Goal: Task Accomplishment & Management: Manage account settings

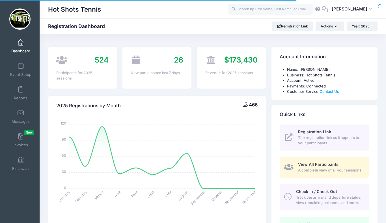
select select
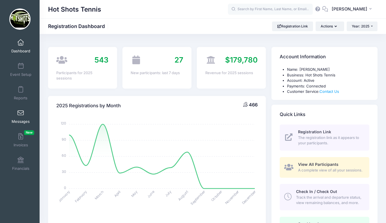
click at [22, 116] on link "Messages" at bounding box center [20, 116] width 27 height 20
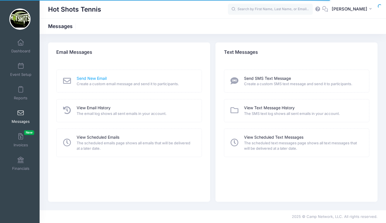
click at [90, 77] on link "Send New Email" at bounding box center [92, 78] width 30 height 6
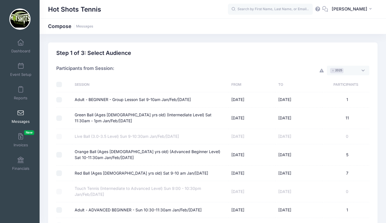
click at [349, 71] on span "× 2025" at bounding box center [348, 71] width 42 height 10
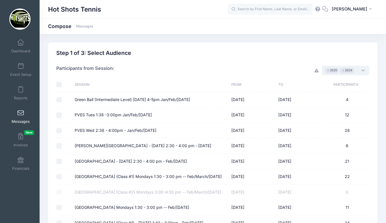
click at [360, 71] on span "× 2025 × 2024" at bounding box center [344, 71] width 47 height 10
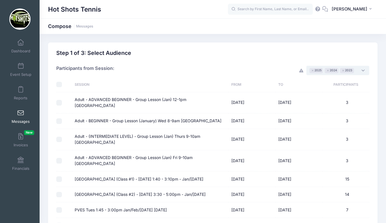
click at [59, 85] on input "checkbox" at bounding box center [59, 85] width 6 height 6
checkbox input "true"
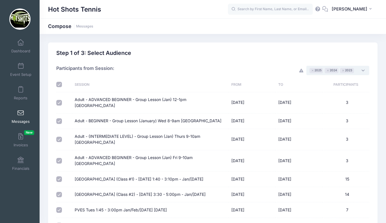
checkbox input "true"
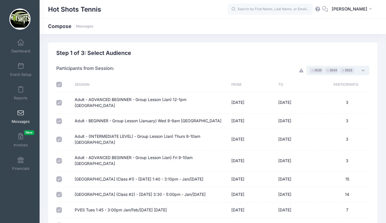
checkbox input "true"
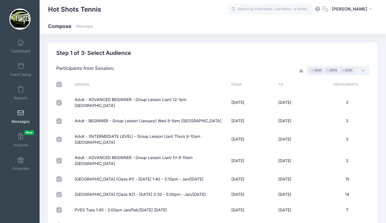
checkbox input "true"
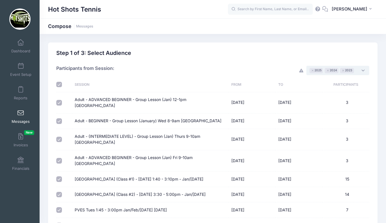
checkbox input "true"
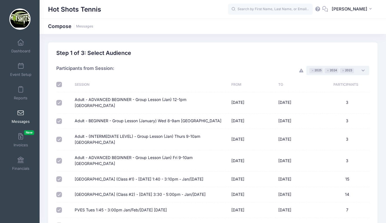
checkbox input "true"
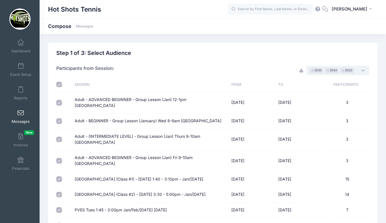
checkbox input "true"
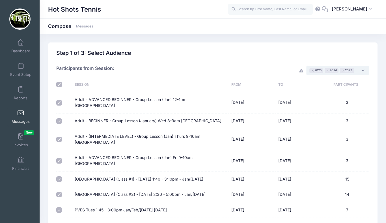
checkbox input "true"
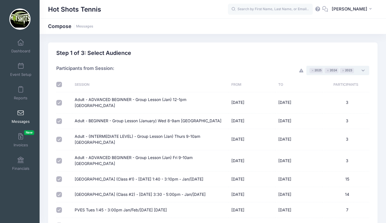
checkbox input "true"
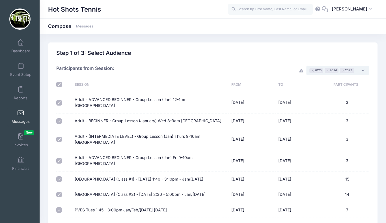
checkbox input "true"
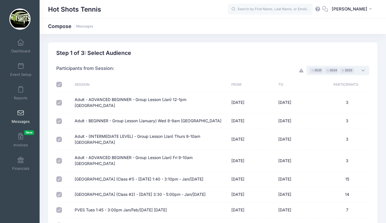
checkbox input "true"
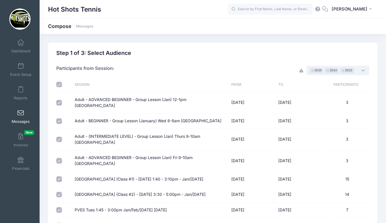
checkbox input "true"
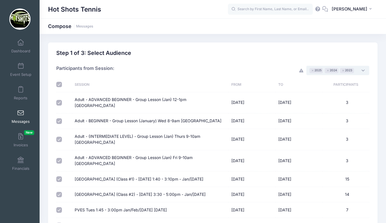
checkbox input "true"
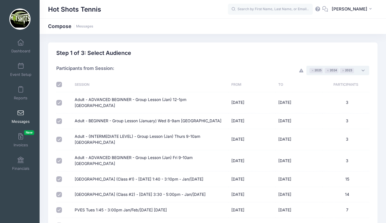
checkbox input "true"
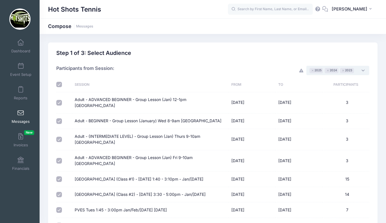
checkbox input "true"
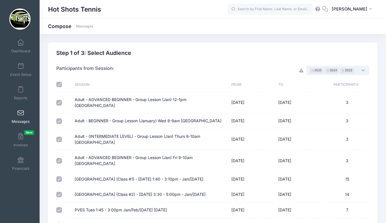
checkbox input "true"
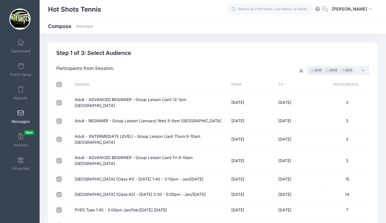
checkbox input "true"
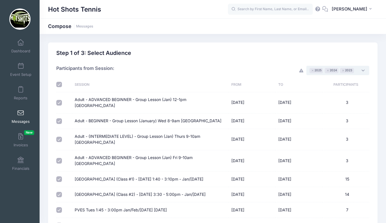
checkbox input "true"
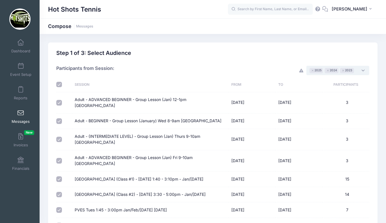
checkbox input "true"
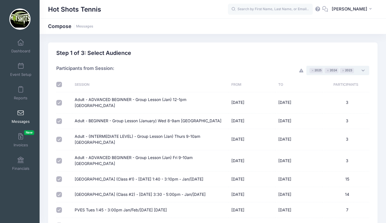
checkbox input "true"
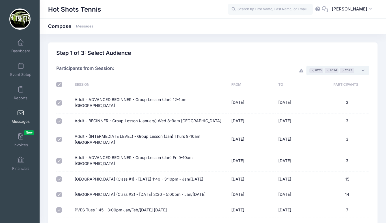
checkbox input "true"
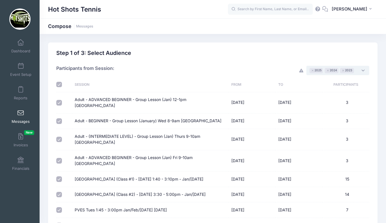
checkbox input "true"
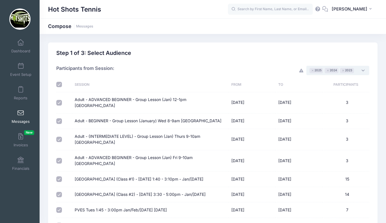
checkbox input "true"
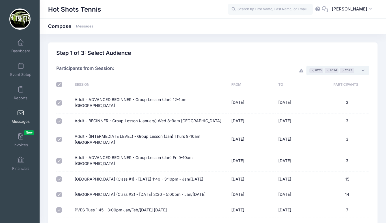
checkbox input "true"
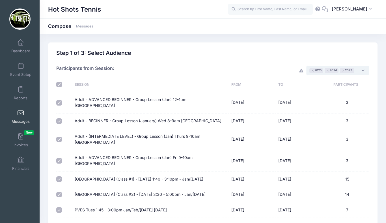
checkbox input "true"
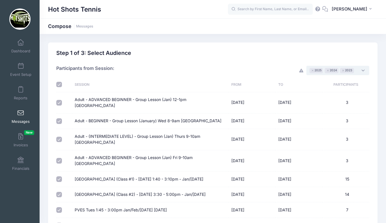
checkbox input "true"
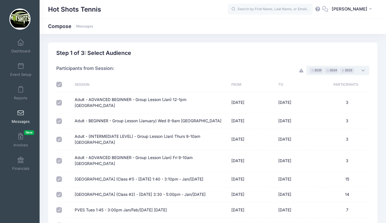
checkbox input "true"
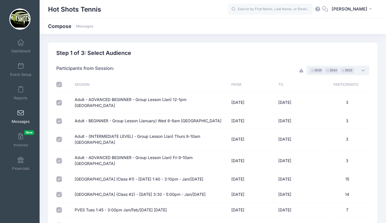
checkbox input "true"
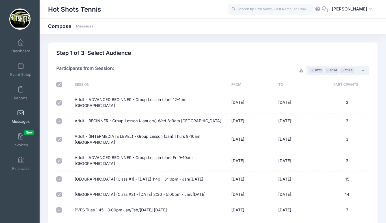
checkbox input "true"
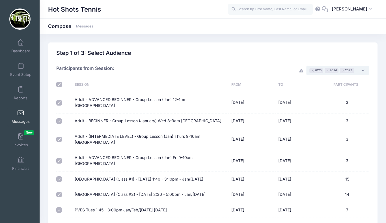
checkbox input "true"
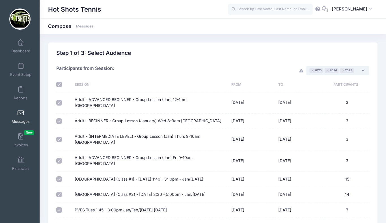
checkbox input "true"
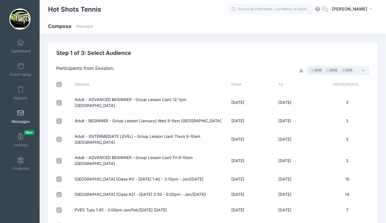
checkbox input "true"
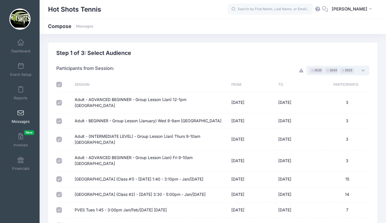
checkbox input "true"
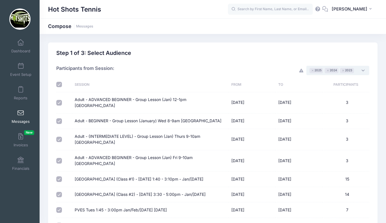
checkbox input "true"
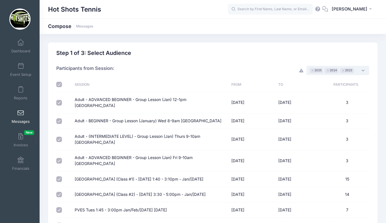
checkbox input "true"
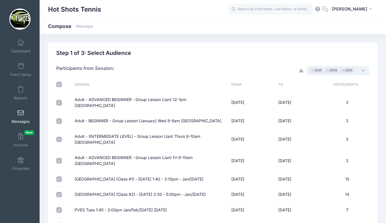
checkbox input "true"
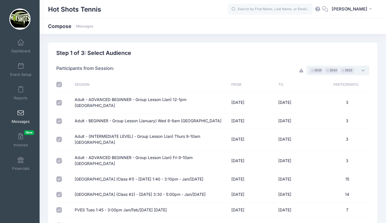
checkbox input "true"
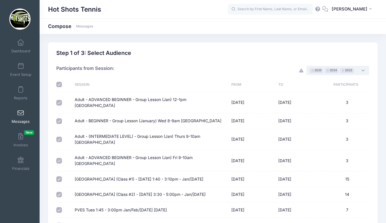
checkbox input "true"
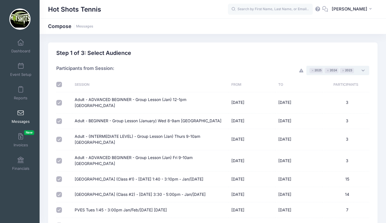
checkbox input "true"
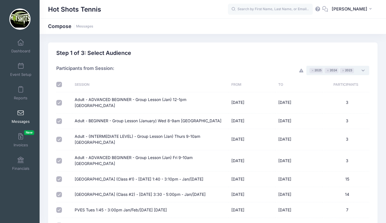
checkbox input "true"
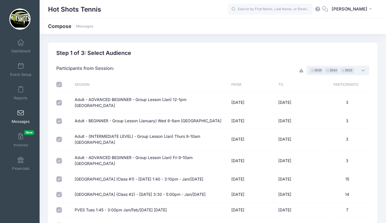
checkbox input "true"
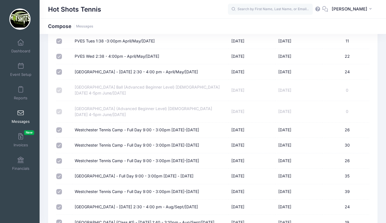
scroll to position [4290, 0]
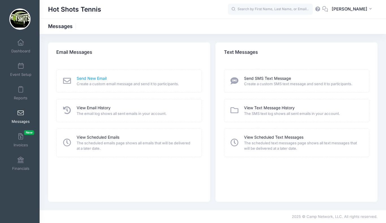
click at [92, 79] on link "Send New Email" at bounding box center [92, 78] width 30 height 6
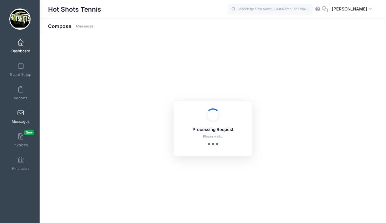
click at [23, 47] on link "Dashboard" at bounding box center [20, 46] width 27 height 20
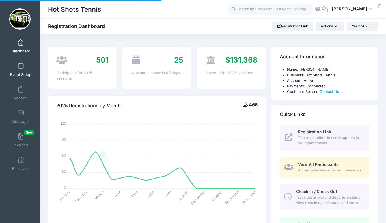
select select
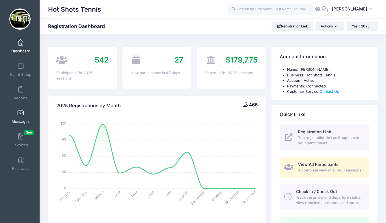
click at [21, 114] on span at bounding box center [21, 113] width 0 height 6
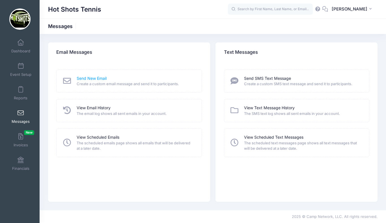
click at [87, 77] on link "Send New Email" at bounding box center [92, 78] width 30 height 6
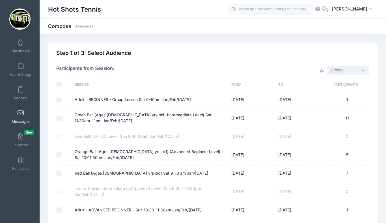
click at [350, 70] on span "× 2025" at bounding box center [348, 71] width 42 height 10
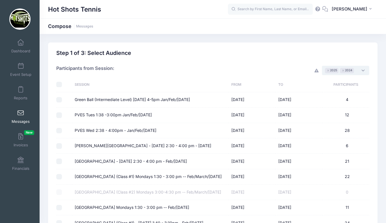
click at [59, 82] on input "checkbox" at bounding box center [59, 85] width 6 height 6
checkbox input "true"
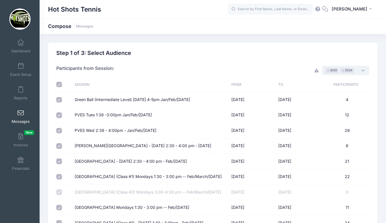
checkbox input "true"
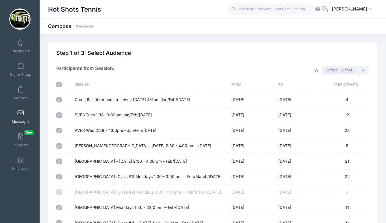
checkbox input "true"
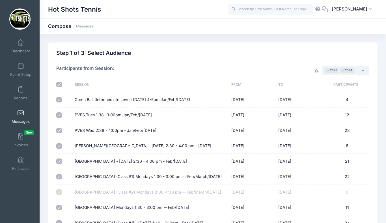
checkbox input "true"
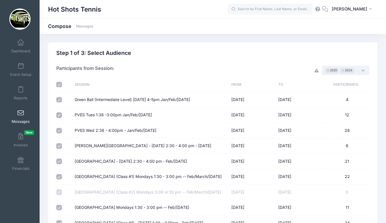
checkbox input "true"
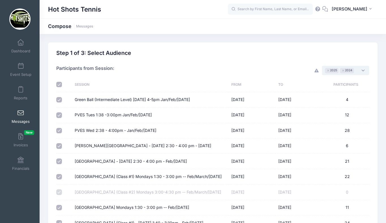
checkbox input "true"
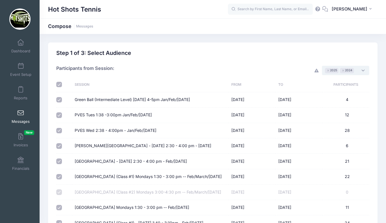
checkbox input "true"
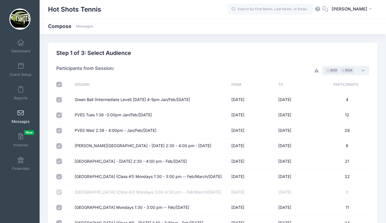
checkbox input "true"
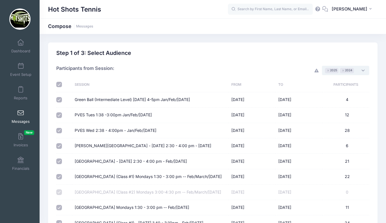
checkbox input "true"
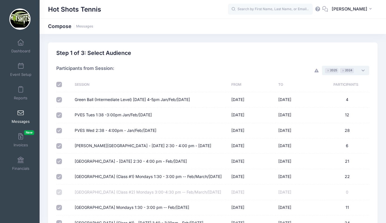
checkbox input "true"
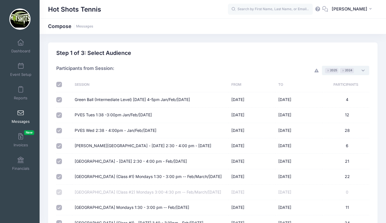
checkbox input "true"
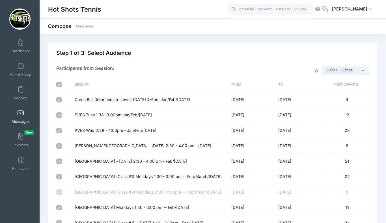
checkbox input "true"
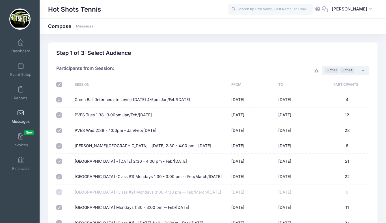
checkbox input "true"
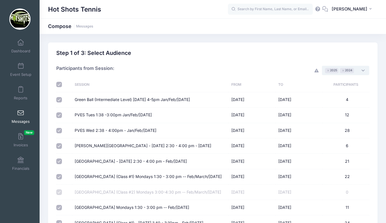
checkbox input "true"
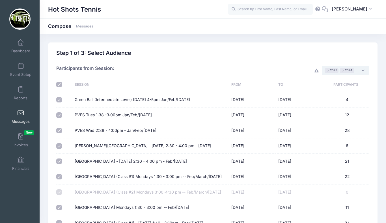
checkbox input "true"
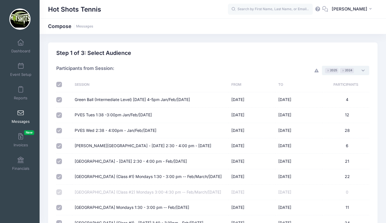
checkbox input "true"
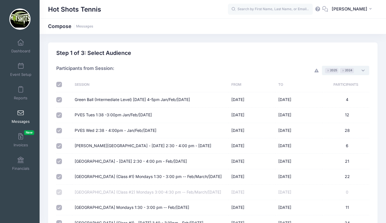
checkbox input "true"
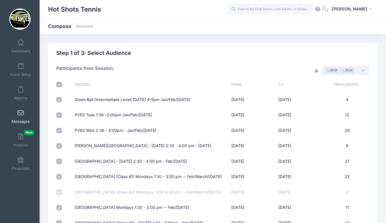
checkbox input "true"
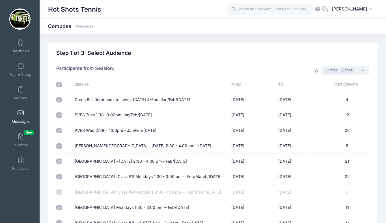
checkbox input "true"
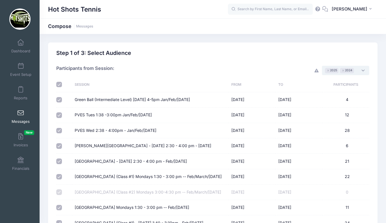
checkbox input "true"
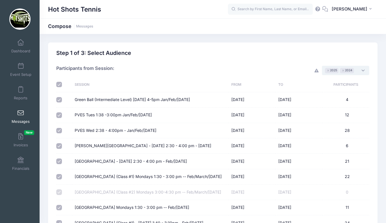
checkbox input "true"
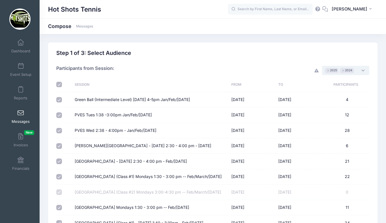
checkbox input "true"
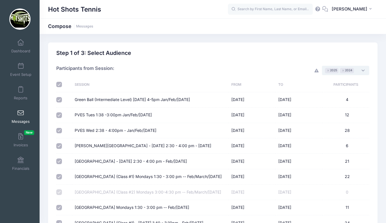
checkbox input "true"
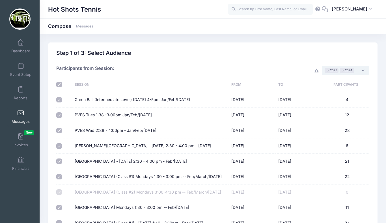
checkbox input "true"
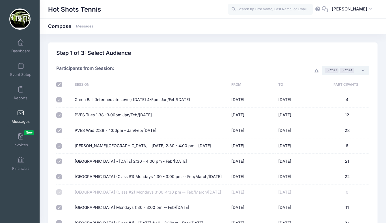
checkbox input "true"
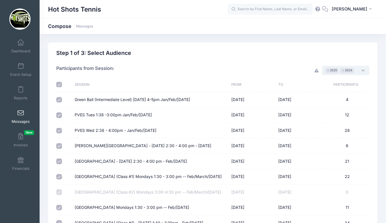
checkbox input "true"
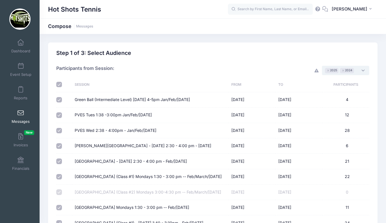
checkbox input "true"
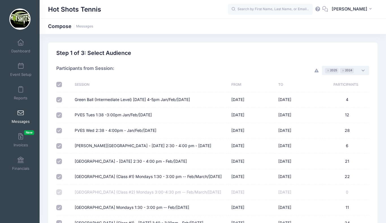
checkbox input "true"
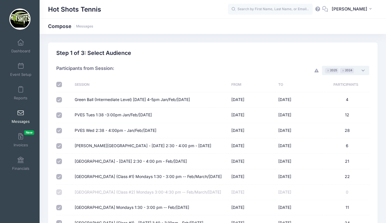
checkbox input "true"
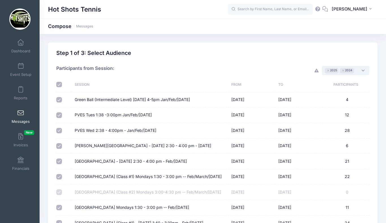
checkbox input "true"
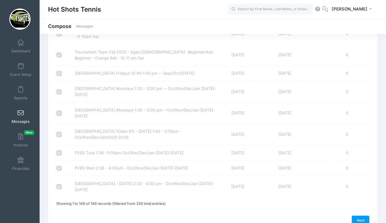
scroll to position [2432, 0]
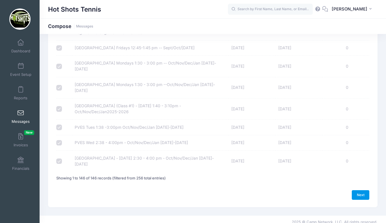
click at [360, 190] on link "Next" at bounding box center [360, 195] width 18 height 10
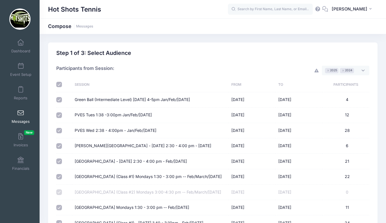
select select "50"
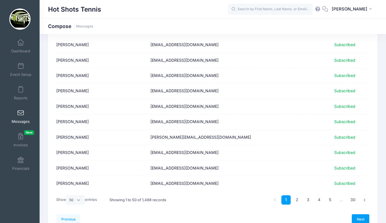
scroll to position [692, 0]
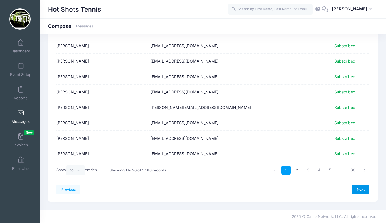
click at [358, 187] on link "Next" at bounding box center [360, 189] width 18 height 10
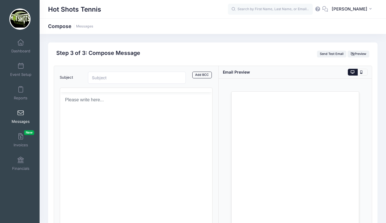
scroll to position [0, 0]
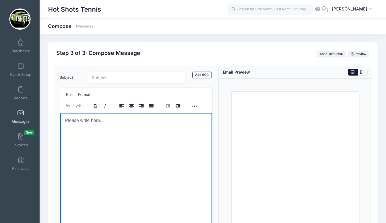
click at [111, 128] on html at bounding box center [136, 119] width 152 height 15
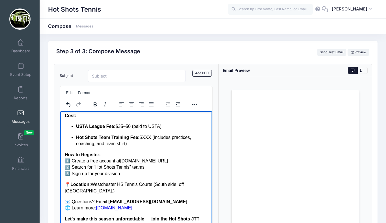
scroll to position [3, 0]
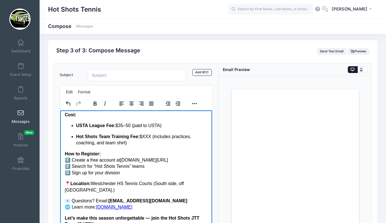
click at [151, 135] on p "Hot Shots Team Training Fee: $XXX (includes practices, coaching, and team shirt)" at bounding box center [142, 139] width 132 height 13
drag, startPoint x: 194, startPoint y: 137, endPoint x: 172, endPoint y: 137, distance: 22.3
click at [172, 137] on p "Hot Shots Team Training Fee: $100 (includes practices, coaching, and team shirt)" at bounding box center [142, 139] width 132 height 13
drag, startPoint x: 190, startPoint y: 136, endPoint x: 97, endPoint y: 143, distance: 93.8
click at [97, 143] on p "Hot Shots Team Training Fee: $100 (includes coaching, and team shirt)" at bounding box center [142, 139] width 132 height 13
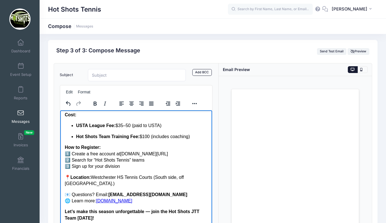
scroll to position [147, 0]
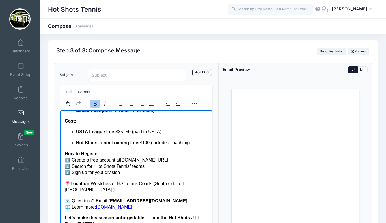
click at [122, 143] on strong "Hot Shots Team Training Fee:" at bounding box center [108, 142] width 64 height 5
click at [194, 142] on p "Hot Shots Team Coaching Fee: $100 (includes coaching)" at bounding box center [142, 142] width 132 height 6
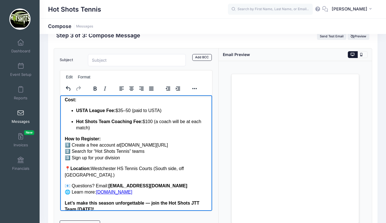
scroll to position [35, 0]
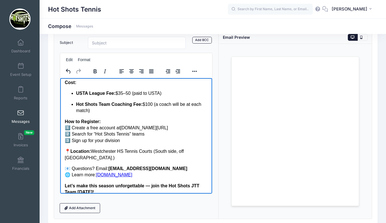
click at [149, 134] on p "How to Register: 1️⃣ Create a free account at usta.com/jtt 2️⃣ Search for “Hot …" at bounding box center [135, 130] width 143 height 25
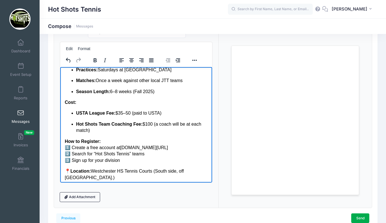
scroll to position [125, 0]
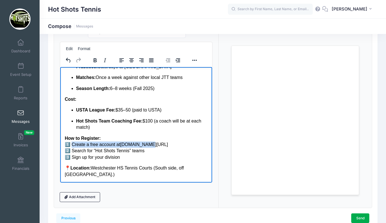
drag, startPoint x: 70, startPoint y: 144, endPoint x: 148, endPoint y: 143, distance: 77.7
click at [148, 143] on p "How to Register: 1️⃣ Create a free account at usta.com/jtt 2️⃣ Search for “Hot …" at bounding box center [135, 147] width 143 height 25
click at [147, 149] on p "How to Register: 1️⃣ Create a free account at usta.com/jtt 2️⃣ Search for “Hot …" at bounding box center [135, 147] width 143 height 25
drag, startPoint x: 70, startPoint y: 150, endPoint x: 148, endPoint y: 150, distance: 77.7
click at [148, 150] on p "How to Register: 1️⃣ Create a free account at usta.com/jtt 2️⃣ Search for “Hot …" at bounding box center [135, 147] width 143 height 25
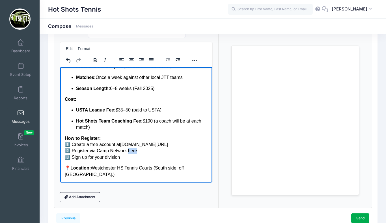
drag, startPoint x: 127, startPoint y: 151, endPoint x: 140, endPoint y: 151, distance: 13.0
click at [140, 151] on p "How to Register: 1️⃣ Create a free account at usta.com/jtt 2️⃣ Register via Cam…" at bounding box center [135, 147] width 143 height 25
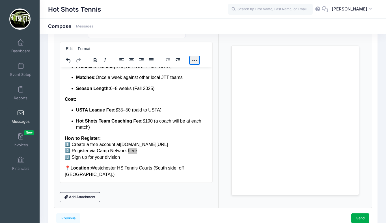
click at [195, 58] on button "Reveal or hide additional toolbar items" at bounding box center [195, 60] width 10 height 8
click at [182, 69] on button "Insert/edit link" at bounding box center [181, 71] width 10 height 8
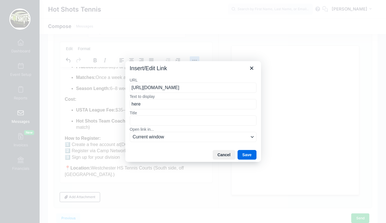
scroll to position [0, 26]
type input "https://portal.campnetwork.com/Register/Register.php?camp_id=397395"
click at [246, 154] on button "Save" at bounding box center [246, 155] width 19 height 10
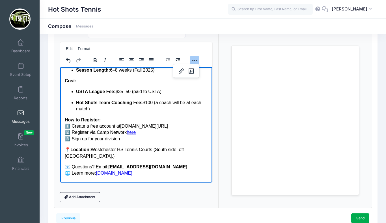
scroll to position [145, 0]
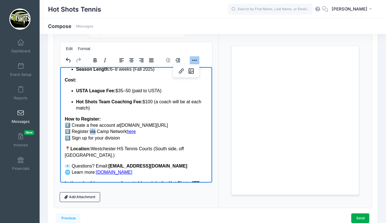
drag, startPoint x: 88, startPoint y: 131, endPoint x: 94, endPoint y: 130, distance: 5.9
click at [94, 130] on p "How to Register: 1️⃣ Create a free account at usta.com/jtt 2️⃣ Register via Cam…" at bounding box center [135, 128] width 143 height 25
drag, startPoint x: 120, startPoint y: 138, endPoint x: 65, endPoint y: 137, distance: 55.1
click at [65, 137] on p "How to Register: 1️⃣ Create a free account at usta.com/jtt 2️⃣ Register through…" at bounding box center [135, 128] width 143 height 25
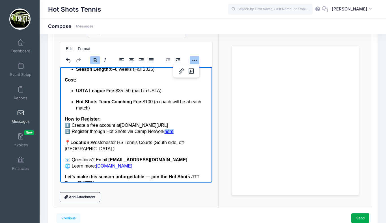
click at [149, 119] on p "How to Register: 1️⃣ Create a free account at usta.com/jtt 2️⃣ Register through…" at bounding box center [135, 125] width 143 height 19
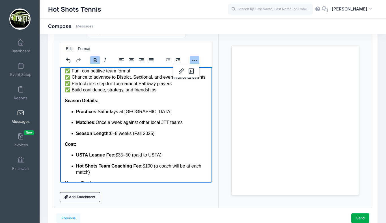
scroll to position [72, 0]
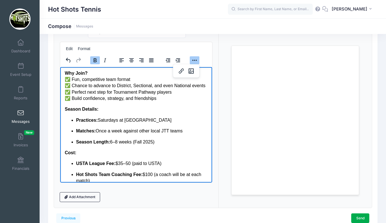
drag, startPoint x: 75, startPoint y: 119, endPoint x: 206, endPoint y: 121, distance: 131.1
click at [206, 121] on ul "Practices: Saturdays at Westchester High School Tennis Courts Matches: Once a w…" at bounding box center [135, 131] width 143 height 28
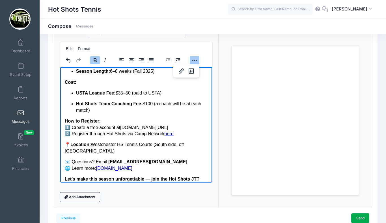
scroll to position [136, 0]
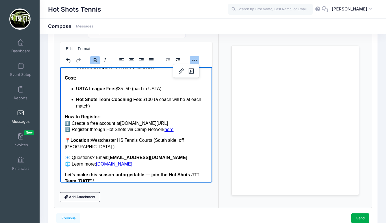
click at [153, 99] on p "Hot Shots Team Coaching Fee: $100 (a coach will be at each match)" at bounding box center [142, 102] width 132 height 13
click at [151, 99] on p "Hot Shots Team Coaching Fee: $100 (a coach will be at each match)" at bounding box center [142, 102] width 132 height 13
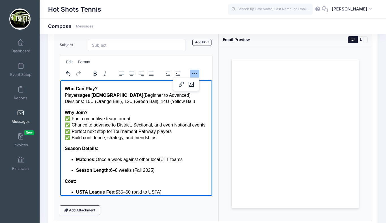
scroll to position [53, 0]
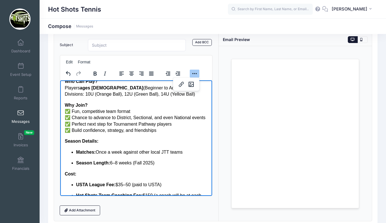
drag, startPoint x: 111, startPoint y: 162, endPoint x: 159, endPoint y: 162, distance: 48.0
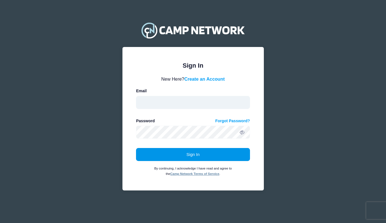
type input "[EMAIL_ADDRESS][DOMAIN_NAME]"
click at [191, 153] on button "Sign In" at bounding box center [193, 154] width 114 height 13
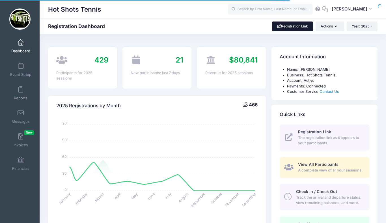
select select
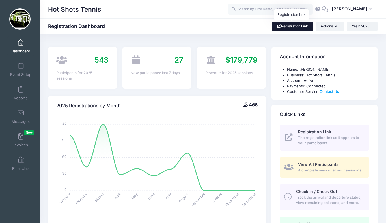
click at [290, 25] on link "Registration Link" at bounding box center [292, 26] width 41 height 10
click at [23, 70] on link "Event Setup" at bounding box center [20, 70] width 27 height 20
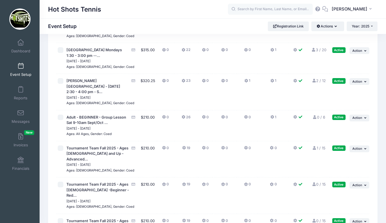
scroll to position [1391, 0]
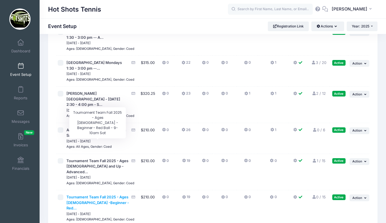
click at [95, 194] on span "Tournament Team Fall 2025 - Ages [DEMOGRAPHIC_DATA] -Beginner - Red..." at bounding box center [97, 202] width 62 height 16
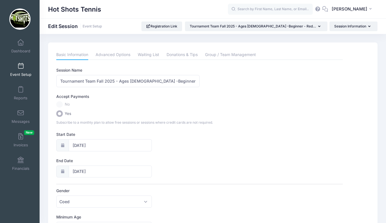
click at [21, 68] on span at bounding box center [21, 66] width 0 height 6
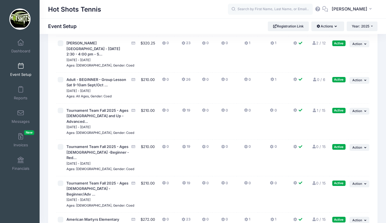
scroll to position [1450, 0]
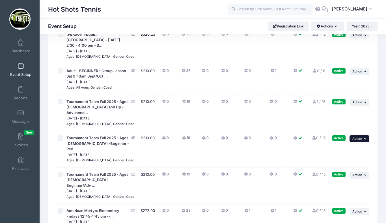
click at [361, 136] on span "Action" at bounding box center [357, 138] width 10 height 4
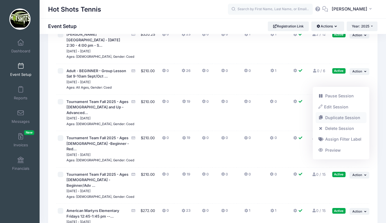
click at [336, 118] on link "Duplicate Session" at bounding box center [340, 117] width 51 height 11
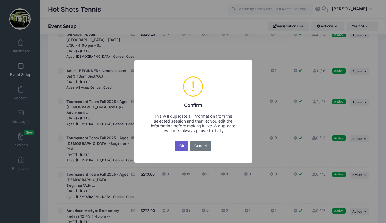
click at [182, 146] on button "Ok" at bounding box center [181, 146] width 13 height 10
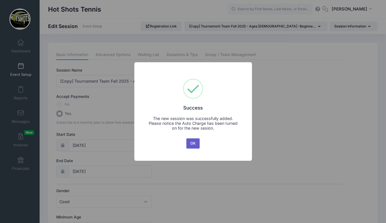
click at [192, 144] on button "OK" at bounding box center [193, 143] width 14 height 10
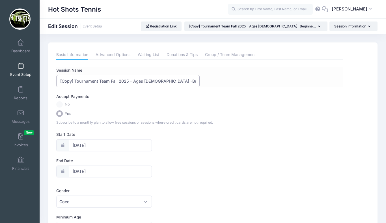
drag, startPoint x: 150, startPoint y: 81, endPoint x: 146, endPoint y: 81, distance: 3.7
click at [146, 81] on input "[Copy] Tournament Team Fall 2025 - Ages [DEMOGRAPHIC_DATA] -Beginner - Red Ball…" at bounding box center [127, 81] width 143 height 12
click at [141, 81] on input "[Copy] Tournament Team Fall 2025 - Ages [DEMOGRAPHIC_DATA] -Beginner - Red Ball…" at bounding box center [127, 81] width 143 height 12
drag, startPoint x: 109, startPoint y: 81, endPoint x: 59, endPoint y: 82, distance: 50.0
click at [59, 82] on input "[Copy] Tournament Team Fall 2025 - Ages 5-7 -Beginner - Red Ball - 9-10am Sat" at bounding box center [127, 81] width 143 height 12
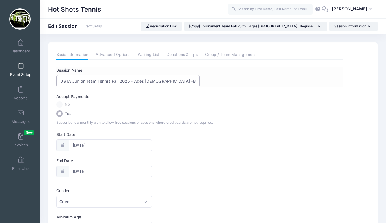
click at [150, 80] on input "USTA Junior Team Tennis Fall 2025 - Ages 5-7 -Beginner - Red Ball - 9-10am Sat" at bounding box center [127, 81] width 143 height 12
click at [156, 81] on input "USTA Junior Team Tennis Fall 2025 - Ages 7-10 -Beginner - Red Ball - 9-10am Sat" at bounding box center [127, 81] width 143 height 12
click at [173, 81] on input "USTA Junior Team Tennis Fall 2025 - Ages 7-10 -Beginner - Red Ball - 9-10am Sat" at bounding box center [127, 81] width 143 height 12
drag, startPoint x: 173, startPoint y: 80, endPoint x: 195, endPoint y: 81, distance: 22.0
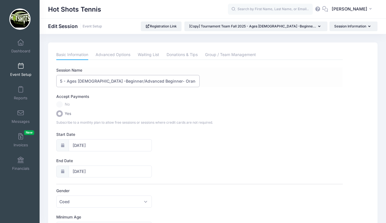
click at [195, 81] on input "USTA Junior Team Tennis Fall 2025 - Ages 7-10 -Beginner/Advanced Beginner- Oran…" at bounding box center [127, 81] width 143 height 12
type input "USTA Junior Team Tennis Fall 2025 - Ages 7-10 -Beginner/Advanced Beginner- Oran…"
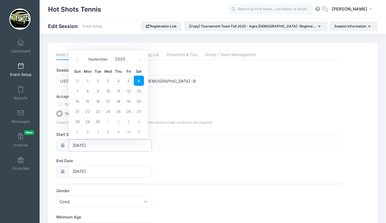
click at [106, 145] on input "09/06/2025" at bounding box center [110, 145] width 83 height 12
click at [138, 91] on span "13" at bounding box center [139, 91] width 10 height 10
type input "09/13/2025"
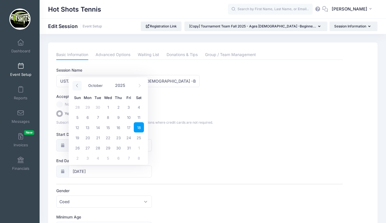
click at [77, 86] on icon at bounding box center [77, 86] width 4 height 4
select select "8"
click at [78, 127] on span "14" at bounding box center [77, 127] width 10 height 10
type input "09/14/2025"
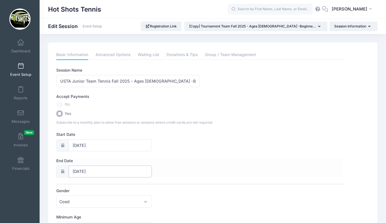
click at [105, 169] on input "09/14/2025" at bounding box center [110, 171] width 83 height 12
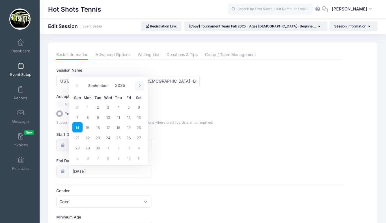
click at [139, 86] on icon at bounding box center [140, 86] width 4 height 4
select select "10"
click at [76, 158] on span "30" at bounding box center [77, 158] width 10 height 10
type input "[DATE]"
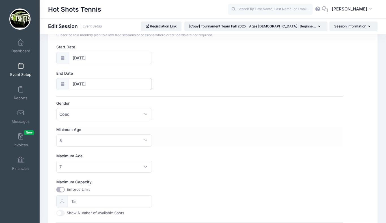
scroll to position [88, 0]
click at [95, 140] on span "5" at bounding box center [103, 139] width 95 height 12
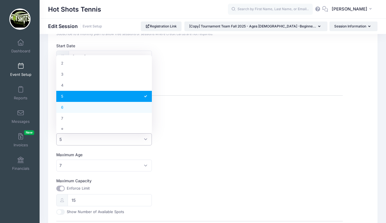
scroll to position [26, 0]
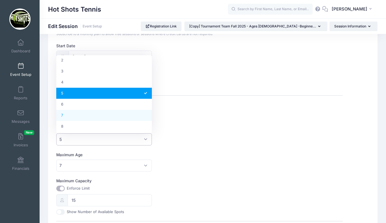
select select "7"
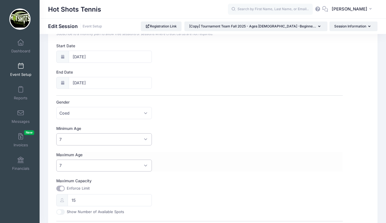
click at [98, 165] on span "7" at bounding box center [103, 165] width 95 height 12
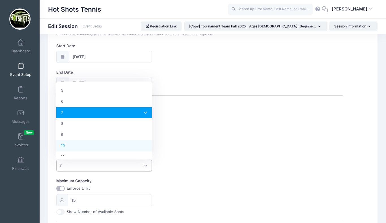
select select "10"
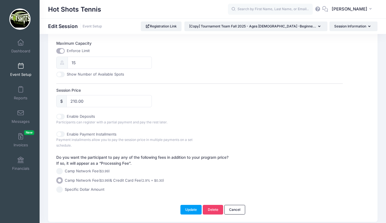
scroll to position [226, 0]
drag, startPoint x: 86, startPoint y: 63, endPoint x: 71, endPoint y: 63, distance: 15.5
click at [71, 63] on input "15" at bounding box center [110, 62] width 84 height 12
click at [79, 62] on input "15" at bounding box center [110, 62] width 84 height 12
drag, startPoint x: 71, startPoint y: 100, endPoint x: 76, endPoint y: 99, distance: 5.1
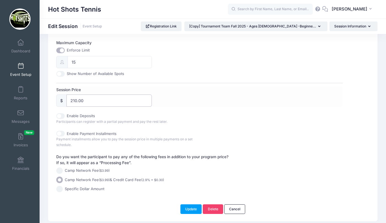
click at [76, 99] on input "210.00" at bounding box center [108, 100] width 85 height 12
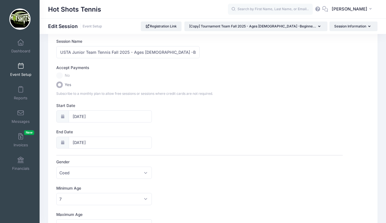
scroll to position [0, 0]
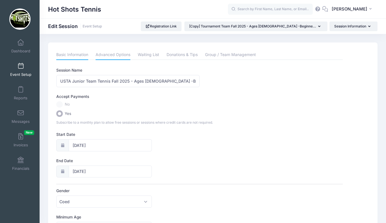
type input "175.00"
click at [113, 51] on link "Advanced Options" at bounding box center [112, 55] width 35 height 10
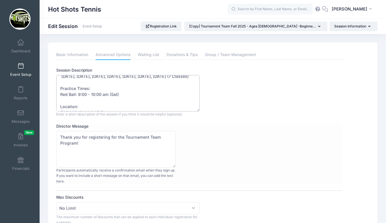
scroll to position [60, 0]
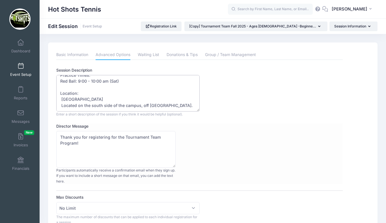
drag, startPoint x: 60, startPoint y: 80, endPoint x: 146, endPoint y: 132, distance: 100.6
paste textarea "https://portal.campnetwork.com/Register/Register.php?camp_id=397395"
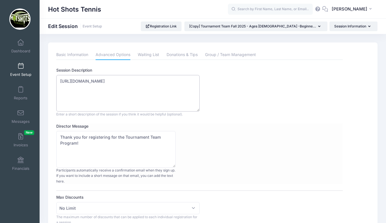
scroll to position [0, 0]
type textarea "h"
drag, startPoint x: 124, startPoint y: 136, endPoint x: 161, endPoint y: 136, distance: 36.7
click at [161, 136] on textarea "Thank you for registering for the Tournament Team Program!" at bounding box center [115, 149] width 119 height 36
type textarea "Thank you for registering for the USTA Junior Team Tennis Program!"
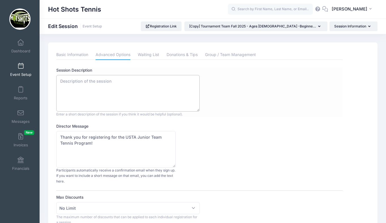
click at [96, 93] on textarea "Our Tournament Team Program is designed for players who want to further develop…" at bounding box center [127, 93] width 143 height 36
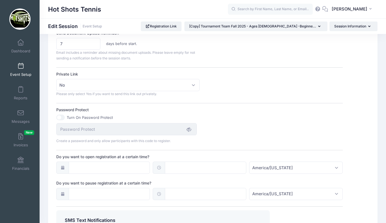
scroll to position [407, 0]
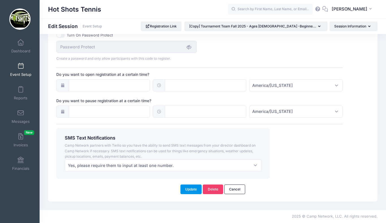
type textarea "Matches begin [DATE] through [DATE] (playoffs). Matches will be offered on Sund…"
click at [189, 188] on button "Update" at bounding box center [190, 189] width 21 height 10
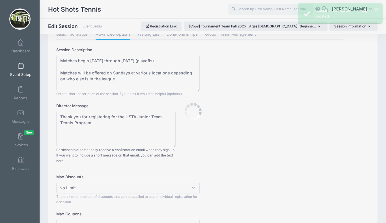
scroll to position [0, 0]
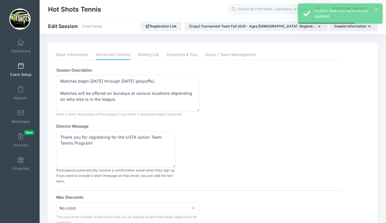
click at [20, 69] on link "Event Setup" at bounding box center [20, 70] width 27 height 20
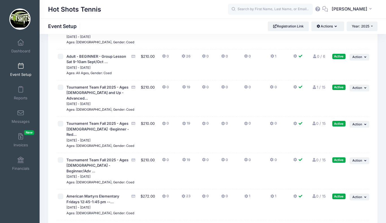
scroll to position [1465, 0]
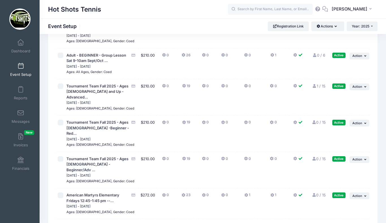
click at [356, 222] on button "... Action" at bounding box center [359, 226] width 20 height 7
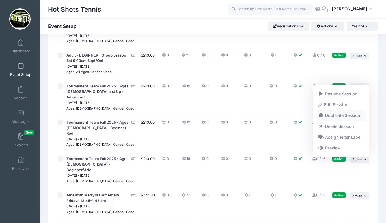
click at [336, 113] on link "Duplicate Session" at bounding box center [340, 115] width 51 height 11
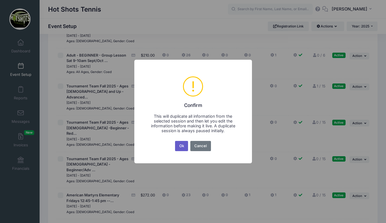
click at [182, 144] on button "Ok" at bounding box center [181, 146] width 13 height 10
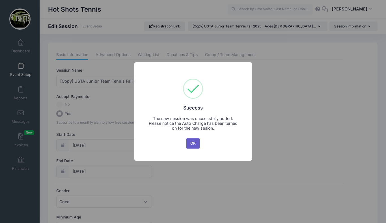
click at [191, 142] on button "OK" at bounding box center [193, 143] width 14 height 10
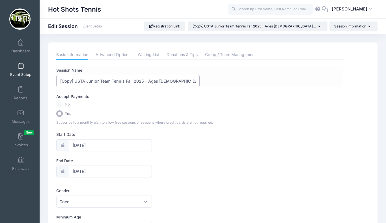
click at [74, 81] on input "[Copy] USTA Junior Team Tennis Fall 2025 - Ages 7-10 -Beginner/Advanced Beginne…" at bounding box center [127, 81] width 143 height 12
drag, startPoint x: 152, startPoint y: 80, endPoint x: 144, endPoint y: 81, distance: 7.6
click at [144, 81] on input "USTA Junior Team Tennis Fall 2025 - Ages 7-10 -Beginner/Advanced Beginner- Oran…" at bounding box center [127, 81] width 143 height 12
drag, startPoint x: 178, startPoint y: 81, endPoint x: 191, endPoint y: 81, distance: 13.3
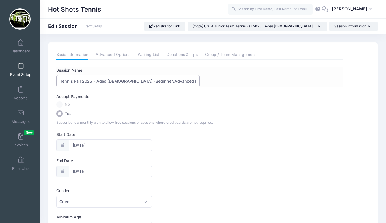
click at [191, 81] on input "USTA Junior Team Tennis Fall 2025 - Ages 11-12 -Beginner/Advanced Beginner- Ora…" at bounding box center [127, 81] width 143 height 12
type input "USTA Junior Team Tennis Fall 2025 - Ages 11-12 -Beginner/Advanced Beginner- Gre…"
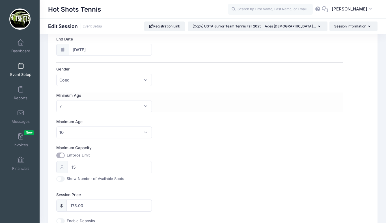
scroll to position [132, 0]
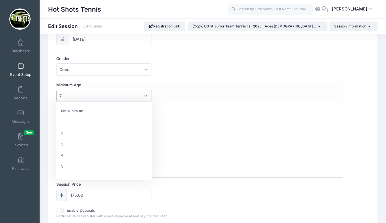
click at [93, 96] on span "7" at bounding box center [103, 96] width 95 height 12
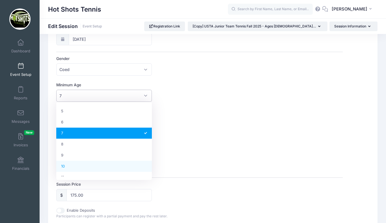
select select "10"
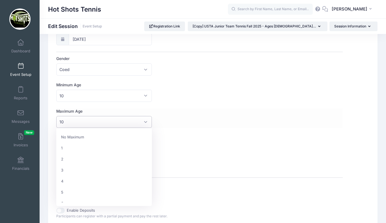
click at [99, 120] on span "10" at bounding box center [103, 122] width 95 height 12
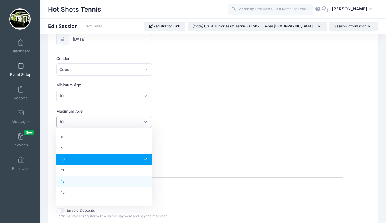
select select "12"
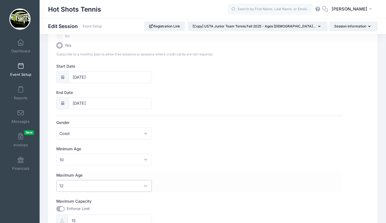
scroll to position [0, 0]
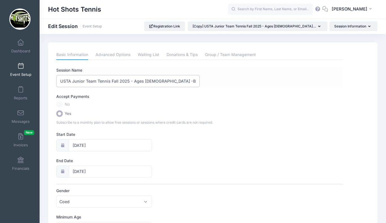
click at [147, 81] on input "USTA Junior Team Tennis Fall 2025 - Ages 11-12 -Beginner/Advanced Beginner- Gre…" at bounding box center [127, 81] width 143 height 12
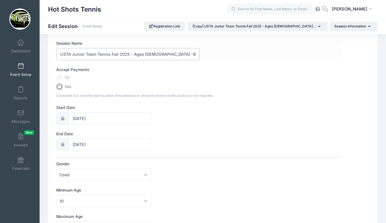
click at [175, 53] on input "USTA Junior Team Tennis Fall 2025 - Ages 10-12 -Beginner/Advanced Beginner- Gre…" at bounding box center [127, 54] width 143 height 12
click at [195, 55] on input "USTA Junior Team Tennis Fall 2025 - Ages 10-12 -Advanced Beginner- Green Ball -…" at bounding box center [127, 54] width 143 height 12
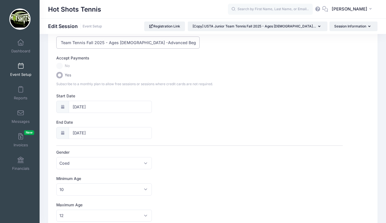
scroll to position [0, 0]
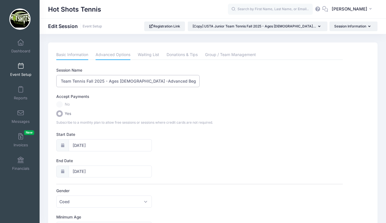
type input "USTA Junior Team Tennis Fall 2025 - Ages 10-12 -Advanced Beginner/Intermediate-…"
click at [115, 57] on link "Advanced Options" at bounding box center [112, 55] width 35 height 10
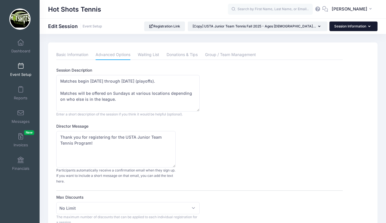
click at [347, 26] on button "Session Information" at bounding box center [353, 26] width 48 height 10
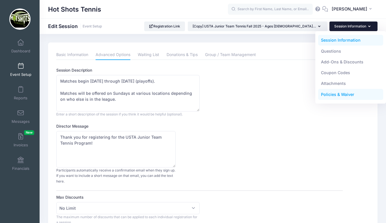
click at [334, 92] on link "Policies & Waiver" at bounding box center [350, 94] width 65 height 11
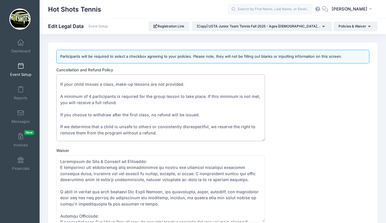
scroll to position [36, 0]
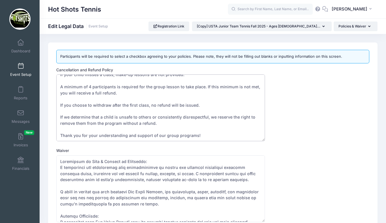
drag, startPoint x: 60, startPoint y: 80, endPoint x: 199, endPoint y: 136, distance: 149.9
click at [199, 136] on textarea "Group Lesson Policy Group lessons require a full session commitment (typically …" at bounding box center [160, 107] width 208 height 67
click at [196, 127] on textarea "Group Lesson Policy Group lessons require a full session commitment (typically …" at bounding box center [160, 107] width 208 height 67
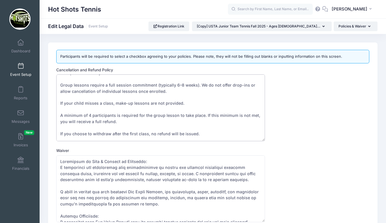
scroll to position [6, 0]
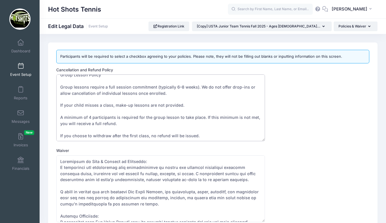
drag, startPoint x: 151, startPoint y: 118, endPoint x: 174, endPoint y: 118, distance: 23.2
click at [174, 118] on textarea "Group Lesson Policy Group lessons require a full session commitment (typically …" at bounding box center [160, 107] width 208 height 67
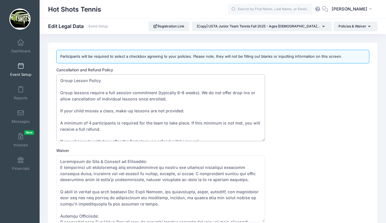
drag, startPoint x: 186, startPoint y: 110, endPoint x: 59, endPoint y: 108, distance: 127.1
click at [59, 108] on textarea "Group Lesson Policy Group lessons require a full session commitment (typically …" at bounding box center [160, 107] width 208 height 67
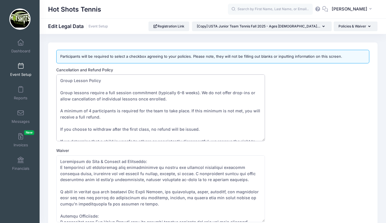
drag, startPoint x: 60, startPoint y: 93, endPoint x: 170, endPoint y: 103, distance: 110.4
click at [170, 103] on textarea "Group Lesson Policy Group lessons require a full session commitment (typically …" at bounding box center [160, 107] width 208 height 67
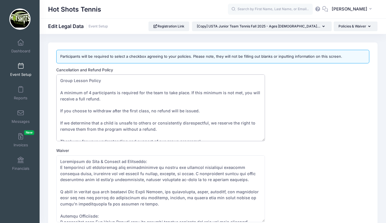
drag, startPoint x: 88, startPoint y: 80, endPoint x: 57, endPoint y: 82, distance: 31.4
click at [57, 82] on textarea "Group Lesson Policy Group lessons require a full session commitment (typically …" at bounding box center [160, 107] width 208 height 67
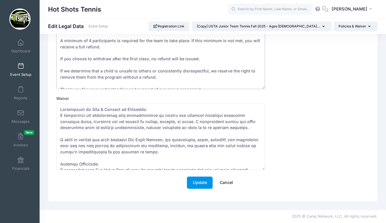
type textarea "Policy A minimum of 4 participants is required for the team to take place. If t…"
click at [199, 181] on button "Update" at bounding box center [200, 182] width 26 height 12
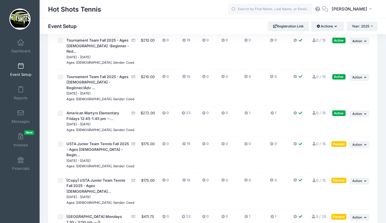
scroll to position [1550, 0]
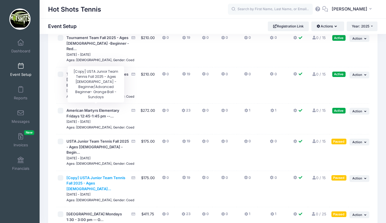
click at [95, 175] on span "[Copy] USTA Junior Team Tennis Fall 2025 - Ages [DEMOGRAPHIC_DATA]..." at bounding box center [95, 183] width 59 height 16
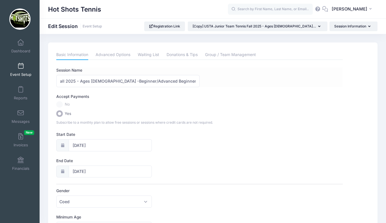
scroll to position [0, 69]
click at [174, 81] on input "[Copy] USTA Junior Team Tennis Fall 2025 - Ages 7-10 -Beginner/Advanced Beginne…" at bounding box center [127, 81] width 143 height 12
drag, startPoint x: 126, startPoint y: 80, endPoint x: 108, endPoint y: 81, distance: 17.8
click at [108, 81] on input "[Copy] USTA Junior Team Tennis Fall 2025 - Ages 7-10 -Beginner/Advanced Beginne…" at bounding box center [127, 81] width 143 height 12
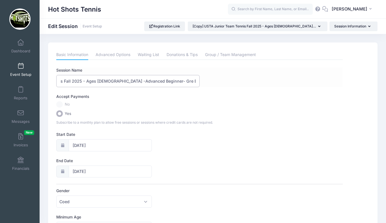
scroll to position [0, 50]
click at [158, 81] on input "[Copy] USTA Junior Team Tennis Fall 2025 - Ages 7-10 - Advanced Beginner- Gre B…" at bounding box center [127, 81] width 143 height 12
click at [75, 81] on input "[Copy] USTA Junior Team Tennis Fall 2025 - Ages 7-10 - Advanced Beginner/Interm…" at bounding box center [127, 81] width 143 height 12
drag, startPoint x: 143, startPoint y: 81, endPoint x: 152, endPoint y: 81, distance: 8.2
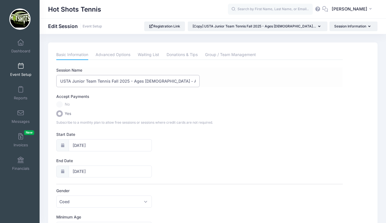
click at [152, 81] on input "USTA Junior Team Tennis Fall 2025 - Ages 7-10 - Advanced Beginner/Interme- Gre …" at bounding box center [127, 81] width 143 height 12
click at [156, 81] on input "USTA Junior Team Tennis Fall 2025 - Ages 10-12 - Advanced Beginner/Interme- Gre…" at bounding box center [127, 81] width 143 height 12
click at [176, 81] on input "USTA Junior Team Tennis Fall 2025 - Ages 10-12 - Advanced Beginner/Intermediate…" at bounding box center [127, 81] width 143 height 12
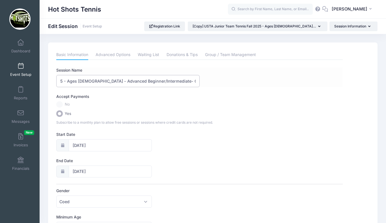
drag, startPoint x: 130, startPoint y: 81, endPoint x: 92, endPoint y: 83, distance: 38.5
click at [92, 83] on input "USTA Junior Team Tennis Fall 2025 - Ages 10-12 - Advanced Beginner/Intermediate…" at bounding box center [127, 81] width 143 height 12
click at [166, 80] on input "USTA Junior Team Tennis Fall 2025 - Ages 10-12 - Intermediate- Gree Ball - Sund…" at bounding box center [127, 81] width 143 height 12
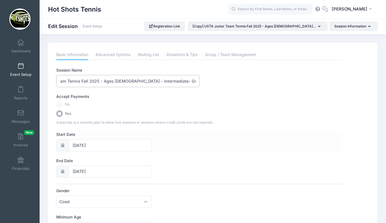
type input "USTA Junior Team Tennis Fall 2025 - Ages [DEMOGRAPHIC_DATA] - Intermediate- Gre…"
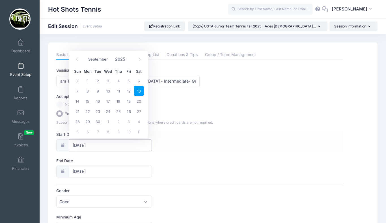
scroll to position [0, 0]
click at [119, 143] on input "09/13/2025" at bounding box center [110, 145] width 83 height 12
click at [79, 101] on span "14" at bounding box center [77, 101] width 10 height 10
type input "09/14/2025"
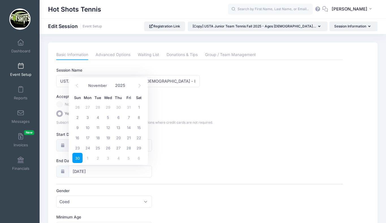
click at [77, 156] on span "30" at bounding box center [77, 158] width 10 height 10
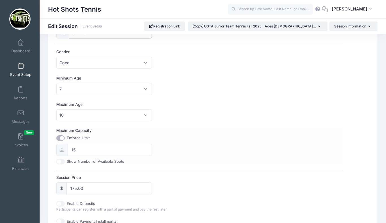
scroll to position [143, 0]
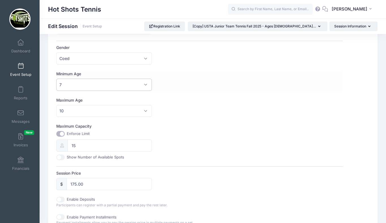
click at [104, 83] on span "7" at bounding box center [103, 85] width 95 height 12
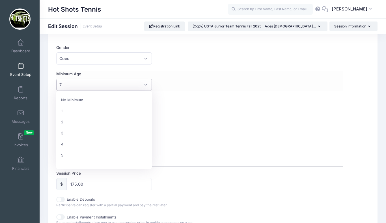
scroll to position [55, 0]
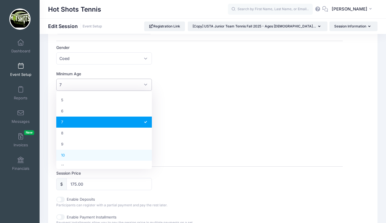
select select "10"
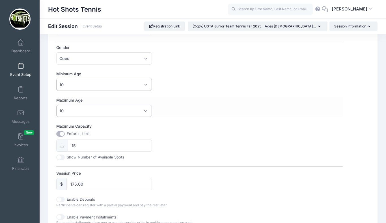
click at [102, 110] on span "10" at bounding box center [103, 111] width 95 height 12
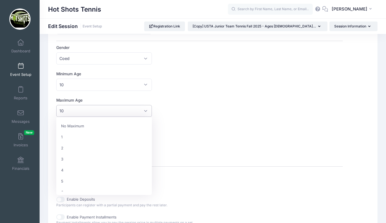
scroll to position [88, 0]
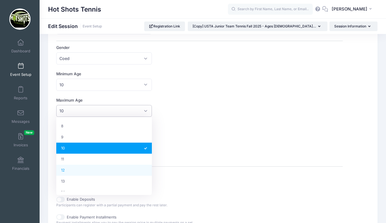
select select "12"
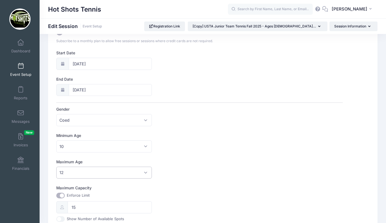
scroll to position [0, 0]
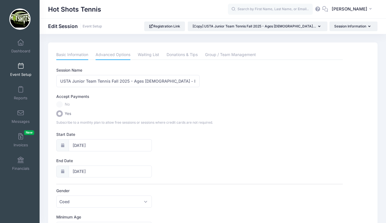
click at [105, 56] on link "Advanced Options" at bounding box center [112, 55] width 35 height 10
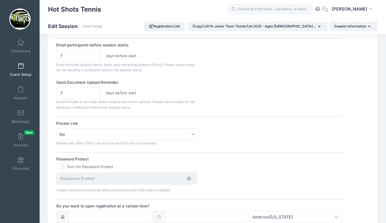
scroll to position [407, 0]
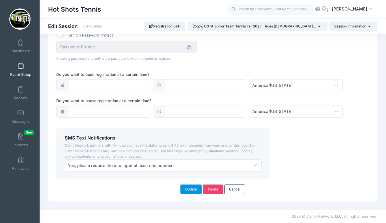
click at [190, 185] on button "Update" at bounding box center [190, 189] width 21 height 10
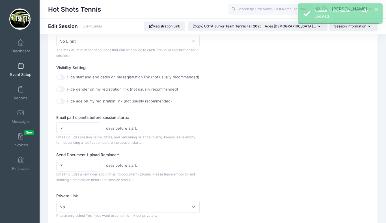
scroll to position [0, 0]
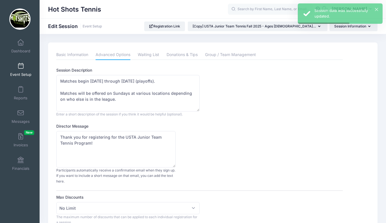
click at [21, 69] on link "Event Setup" at bounding box center [20, 70] width 27 height 20
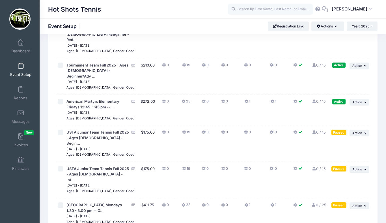
scroll to position [1556, 0]
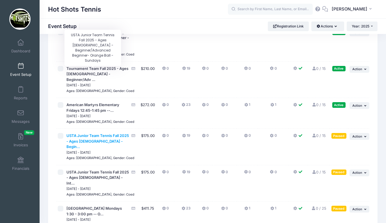
click at [96, 133] on span "USTA Junior Team Tennis Fall 2025 - Ages [DEMOGRAPHIC_DATA] -Begin..." at bounding box center [97, 141] width 62 height 16
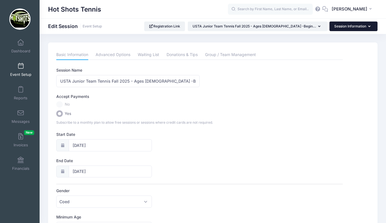
click at [342, 26] on button "Session Information" at bounding box center [353, 26] width 48 height 10
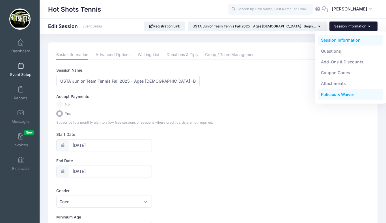
click at [329, 94] on link "Policies & Waiver" at bounding box center [350, 94] width 65 height 11
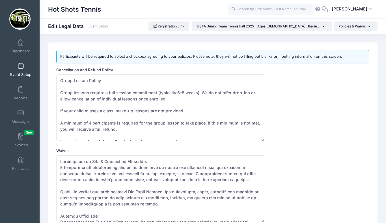
click at [21, 69] on span at bounding box center [21, 66] width 0 height 6
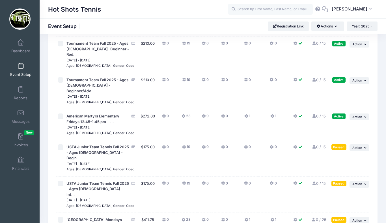
scroll to position [1540, 0]
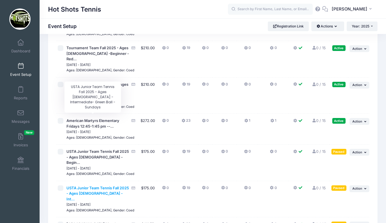
click at [96, 185] on span "USTA Junior Team Tennis Fall 2025 - Ages [DEMOGRAPHIC_DATA] - Int..." at bounding box center [97, 193] width 62 height 16
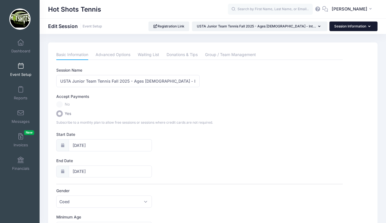
click at [344, 24] on button "Session Information" at bounding box center [353, 26] width 48 height 10
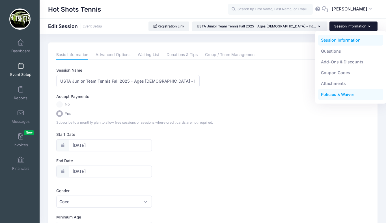
click at [333, 93] on link "Policies & Waiver" at bounding box center [350, 94] width 65 height 11
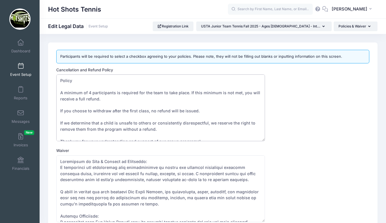
scroll to position [6, 0]
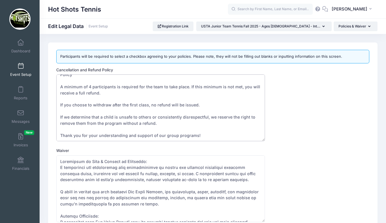
drag, startPoint x: 60, startPoint y: 80, endPoint x: 155, endPoint y: 154, distance: 120.9
click at [155, 154] on form "Cancellation and Refund Policy Policy A minimum of 4 participants is required f…" at bounding box center [212, 156] width 313 height 179
click at [21, 69] on span at bounding box center [21, 66] width 0 height 6
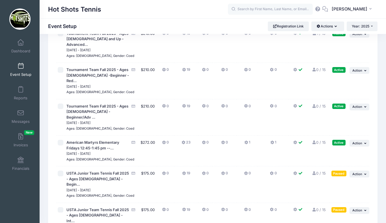
scroll to position [1518, 0]
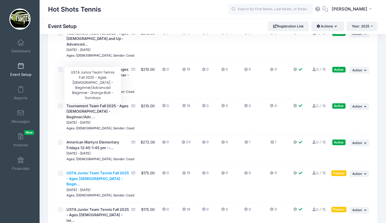
click at [98, 170] on span "USTA Junior Team Tennis Fall 2025 - Ages [DEMOGRAPHIC_DATA] -Begin..." at bounding box center [97, 178] width 62 height 16
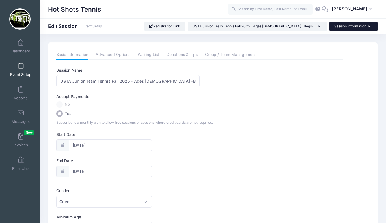
click at [346, 27] on button "Session Information" at bounding box center [353, 26] width 48 height 10
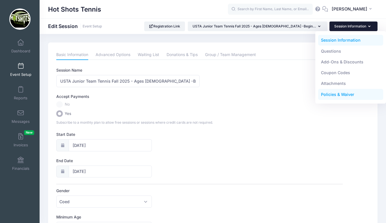
click at [332, 93] on link "Policies & Waiver" at bounding box center [350, 94] width 65 height 11
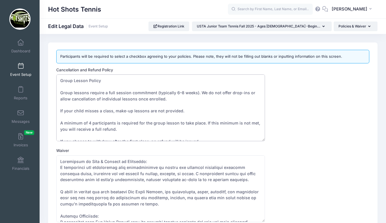
scroll to position [36, 0]
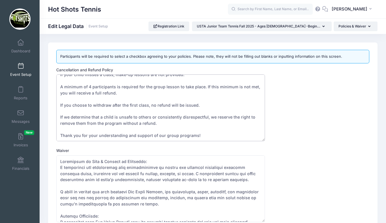
drag, startPoint x: 60, startPoint y: 80, endPoint x: 131, endPoint y: 146, distance: 96.5
click at [131, 146] on form "Cancellation and Refund Policy Group Lesson Policy Group lessons require a full…" at bounding box center [212, 156] width 313 height 179
paste textarea "Policy A minimum of 4 participants is required for the team"
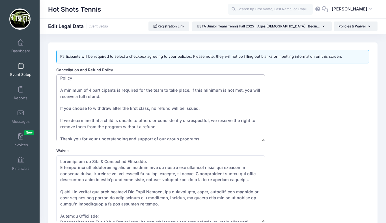
scroll to position [52, 0]
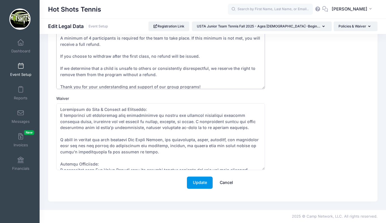
type textarea "Policy A minimum of 4 participants is required for the team to take place. If t…"
click at [197, 181] on button "Update" at bounding box center [200, 182] width 26 height 12
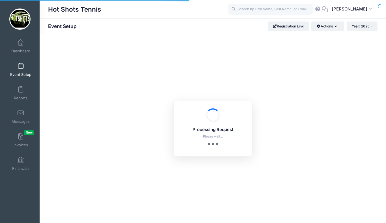
click at [21, 68] on span at bounding box center [21, 66] width 0 height 6
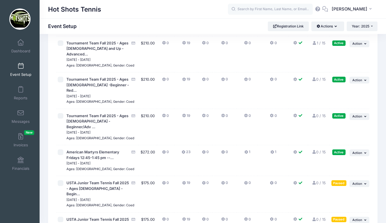
scroll to position [1509, 0]
click at [356, 181] on span "Action" at bounding box center [357, 183] width 10 height 4
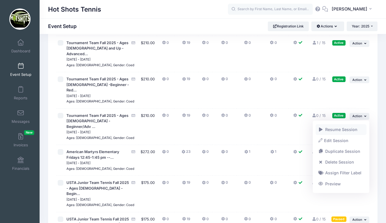
click at [341, 128] on link "Resume Session" at bounding box center [340, 129] width 51 height 11
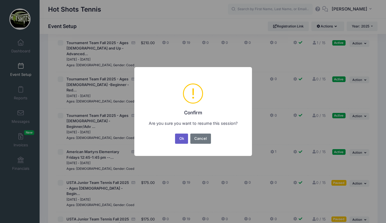
click at [183, 136] on button "Ok" at bounding box center [181, 138] width 13 height 10
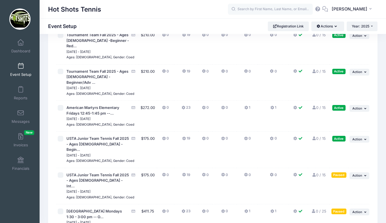
scroll to position [1552, 0]
click at [356, 173] on span "Action" at bounding box center [357, 175] width 10 height 4
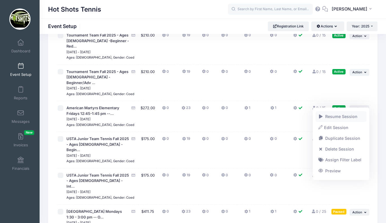
click at [343, 117] on link "Resume Session" at bounding box center [340, 116] width 51 height 11
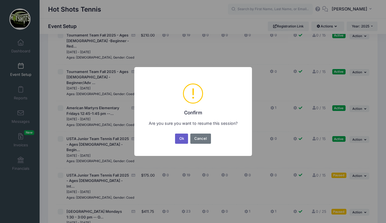
click at [177, 138] on button "Ok" at bounding box center [181, 138] width 13 height 10
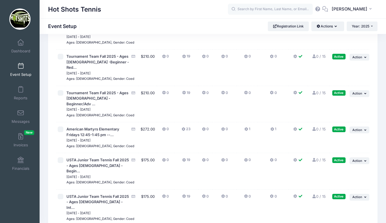
scroll to position [1528, 0]
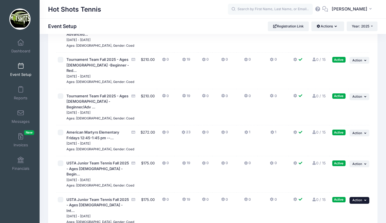
click at [355, 198] on span "Action" at bounding box center [357, 200] width 10 height 4
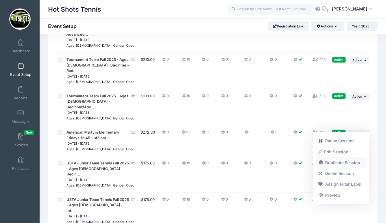
click at [336, 161] on link "Duplicate Session" at bounding box center [340, 162] width 51 height 11
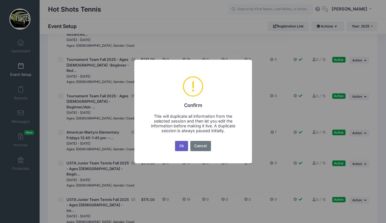
click at [181, 143] on button "Ok" at bounding box center [181, 146] width 13 height 10
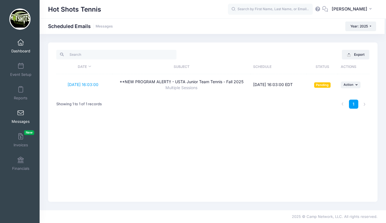
click at [21, 45] on span at bounding box center [21, 43] width 0 height 6
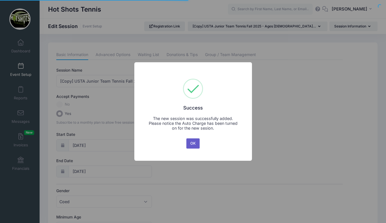
click at [190, 142] on button "OK" at bounding box center [193, 143] width 14 height 10
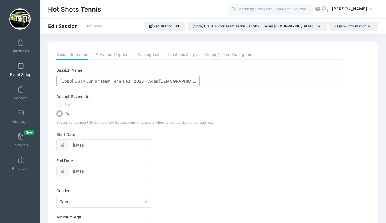
click at [75, 81] on input "[Copy] USTA Junior Team Tennis Fall 2025 - Ages [DEMOGRAPHIC_DATA] - Intermedia…" at bounding box center [127, 81] width 143 height 12
drag, startPoint x: 143, startPoint y: 80, endPoint x: 155, endPoint y: 80, distance: 11.3
click at [155, 80] on input "USTA Junior Team Tennis Fall 2025 - Ages [DEMOGRAPHIC_DATA] - Intermediate- Gre…" at bounding box center [127, 81] width 143 height 12
drag, startPoint x: 180, startPoint y: 81, endPoint x: 157, endPoint y: 82, distance: 23.5
click at [157, 82] on input "USTA Junior Team Tennis Fall 2025 - Ages [DEMOGRAPHIC_DATA]- Intermediate- Gree…" at bounding box center [127, 81] width 143 height 12
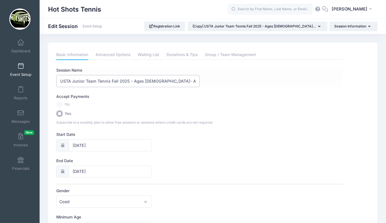
drag, startPoint x: 181, startPoint y: 80, endPoint x: 192, endPoint y: 80, distance: 10.5
click at [192, 80] on input "USTA Junior Team Tennis Fall 2025 - Ages [DEMOGRAPHIC_DATA]- Advanced - Green B…" at bounding box center [127, 81] width 143 height 12
type input "USTA Junior Team Tennis Fall 2025 - Ages [DEMOGRAPHIC_DATA]- Advanced - Yellow …"
click at [114, 55] on link "Advanced Options" at bounding box center [112, 55] width 35 height 10
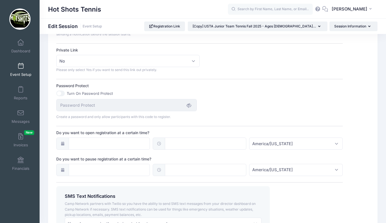
scroll to position [407, 0]
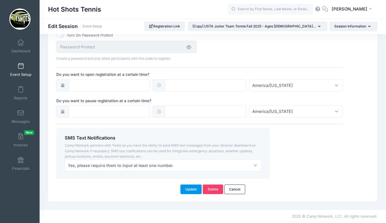
click at [188, 188] on button "Update" at bounding box center [190, 189] width 21 height 10
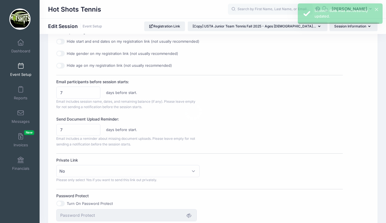
scroll to position [0, 0]
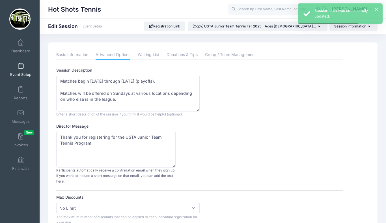
click at [21, 68] on span at bounding box center [21, 66] width 0 height 6
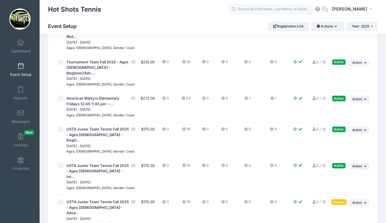
scroll to position [1564, 0]
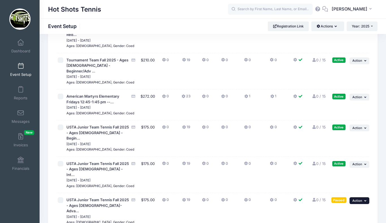
click at [356, 197] on button "... Action" at bounding box center [359, 200] width 20 height 7
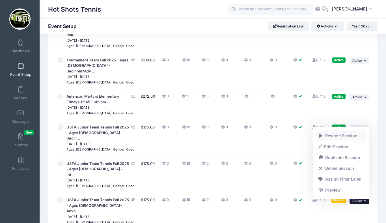
click at [343, 134] on link "Resume Session" at bounding box center [340, 135] width 51 height 11
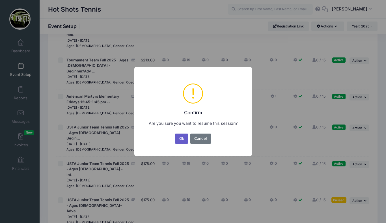
click at [182, 136] on button "Ok" at bounding box center [181, 138] width 13 height 10
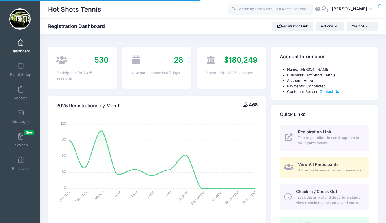
select select
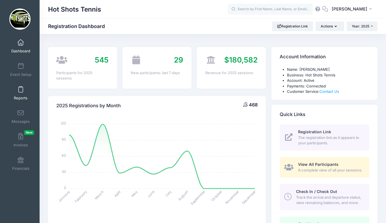
click at [21, 88] on span at bounding box center [21, 89] width 0 height 6
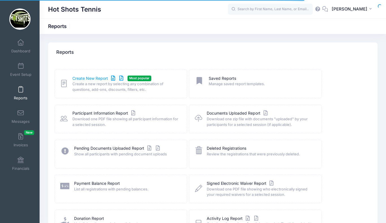
click at [81, 78] on link "Create New Report" at bounding box center [98, 78] width 53 height 6
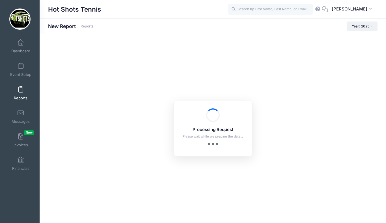
checkbox input "true"
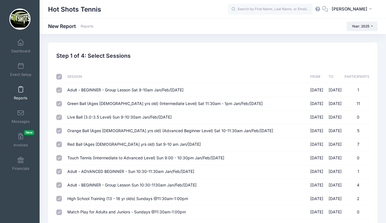
click at [60, 77] on input "checkbox" at bounding box center [59, 77] width 6 height 6
checkbox input "false"
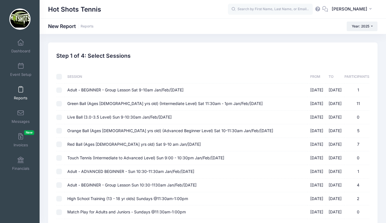
checkbox input "false"
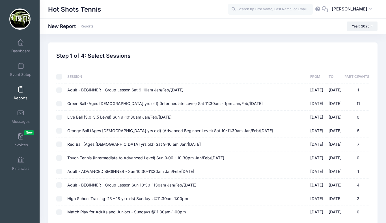
checkbox input "false"
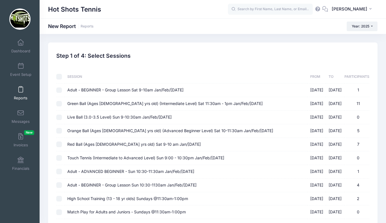
checkbox input "false"
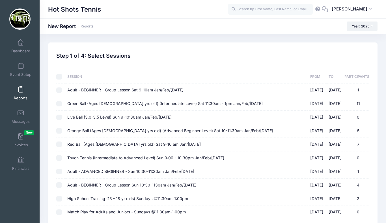
checkbox input "false"
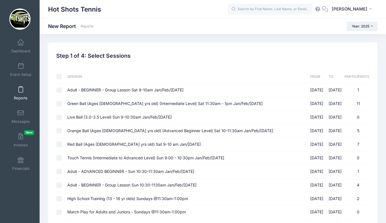
checkbox input "false"
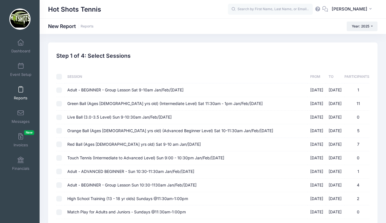
checkbox input "false"
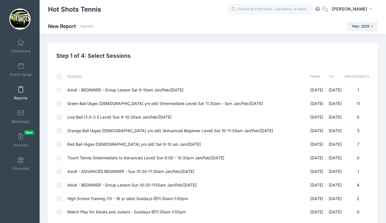
checkbox input "false"
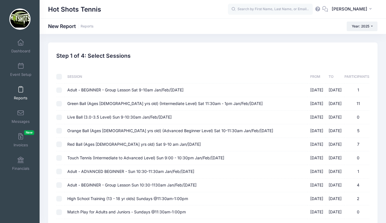
checkbox input "false"
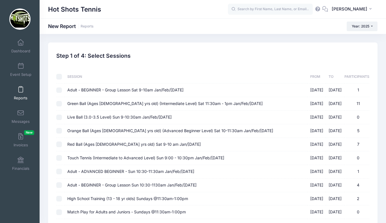
checkbox input "false"
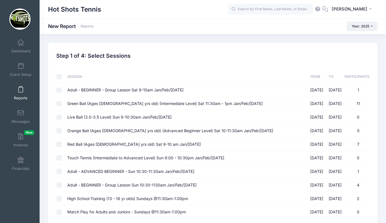
checkbox input "false"
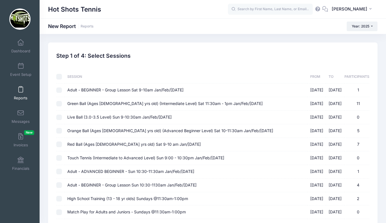
checkbox input "false"
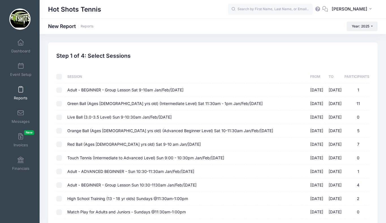
checkbox input "false"
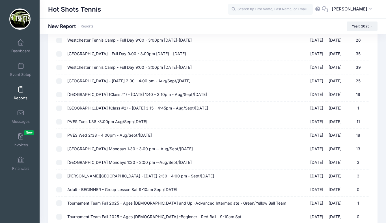
scroll to position [508, 0]
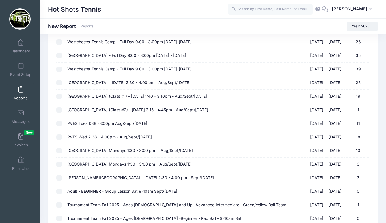
click at [139, 82] on span "[GEOGRAPHIC_DATA] - [DATE] 2:30 - 4:00 pm - Aug/Sept/[DATE]" at bounding box center [128, 82] width 123 height 5
click at [62, 82] on input "[GEOGRAPHIC_DATA] - [DATE] 2:30 - 4:00 pm - Aug/Sept/[DATE] [DATE] - [DATE] 25" at bounding box center [59, 83] width 6 height 6
checkbox input "true"
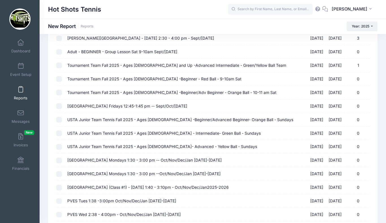
scroll to position [717, 0]
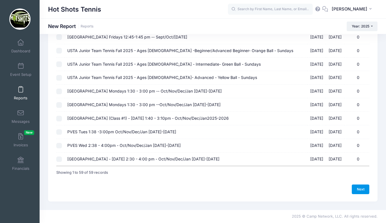
click at [359, 189] on link "Next" at bounding box center [360, 189] width 18 height 10
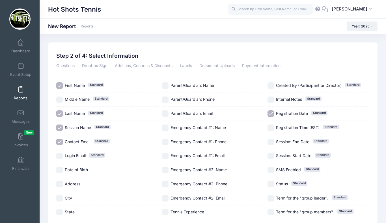
click at [270, 112] on input "Registration Date Standard" at bounding box center [270, 113] width 6 height 6
checkbox input "false"
click at [60, 130] on input "Session Name Standard" at bounding box center [59, 127] width 6 height 6
checkbox input "false"
click at [164, 99] on input "Parent/Guardian: Phone" at bounding box center [165, 99] width 6 height 6
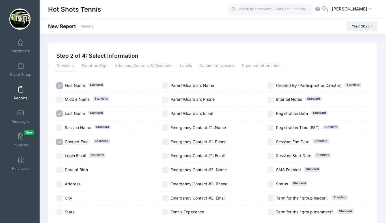
checkbox input "true"
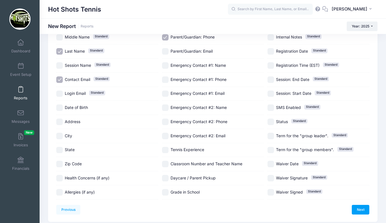
scroll to position [82, 0]
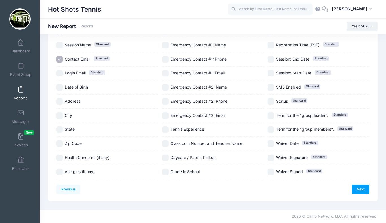
click at [61, 86] on input "Date of Birth" at bounding box center [59, 87] width 6 height 6
checkbox input "true"
click at [58, 157] on input "Health Concerns (if any)" at bounding box center [59, 157] width 6 height 6
checkbox input "true"
click at [58, 172] on input "Allergies (if any)" at bounding box center [59, 171] width 6 height 6
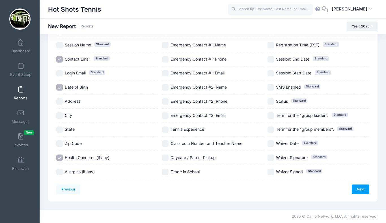
checkbox input "true"
click at [165, 158] on input "Daycare / Parent Pickup" at bounding box center [165, 157] width 6 height 6
checkbox input "true"
click at [166, 172] on input "Grade in School" at bounding box center [165, 171] width 6 height 6
checkbox input "true"
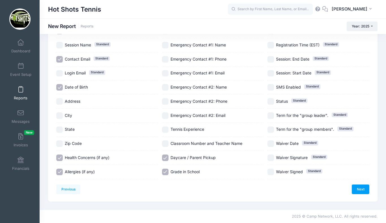
click at [166, 143] on input "Classroom Number and Teacher Name" at bounding box center [165, 143] width 6 height 6
checkbox input "true"
click at [60, 157] on input "Health Concerns (if any)" at bounding box center [59, 157] width 6 height 6
checkbox input "false"
click at [59, 171] on input "Allergies (if any)" at bounding box center [59, 171] width 6 height 6
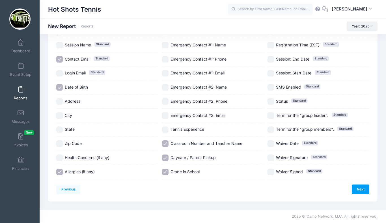
checkbox input "false"
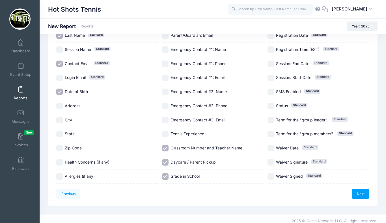
scroll to position [78, 0]
click at [362, 192] on link "Next" at bounding box center [360, 194] width 18 height 10
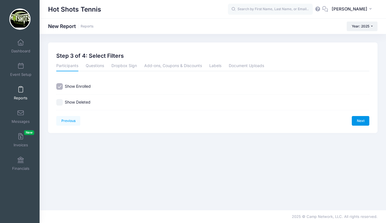
scroll to position [0, 0]
click at [358, 121] on link "Next" at bounding box center [360, 121] width 18 height 10
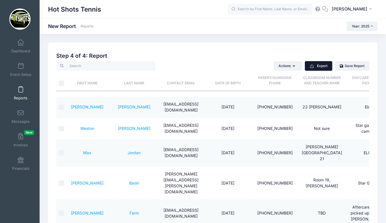
click at [319, 65] on button "Export" at bounding box center [317, 66] width 27 height 10
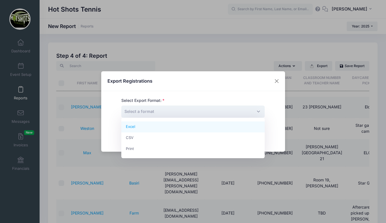
click at [222, 106] on span "Select a format" at bounding box center [192, 111] width 143 height 12
select select "excel"
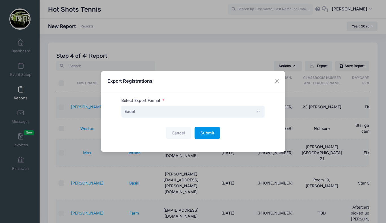
click at [206, 134] on span "Submit" at bounding box center [207, 132] width 14 height 5
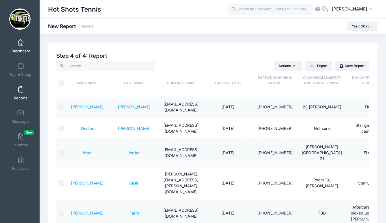
click at [21, 44] on span at bounding box center [21, 43] width 0 height 6
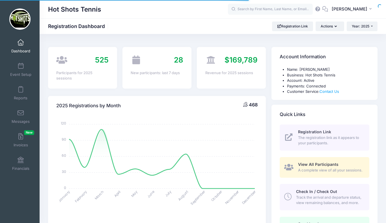
select select
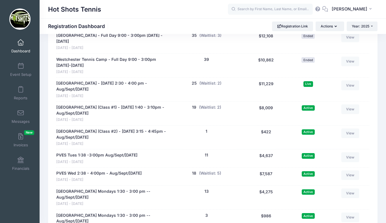
scroll to position [1112, 0]
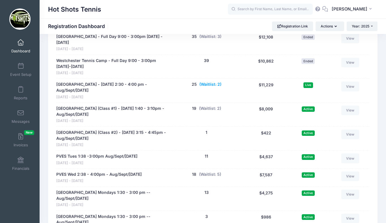
click at [207, 87] on button "(Waitlist: 2)" at bounding box center [210, 84] width 22 height 6
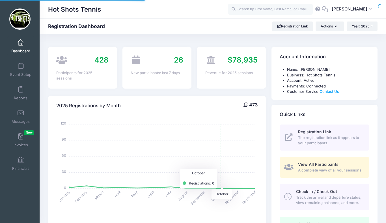
select select
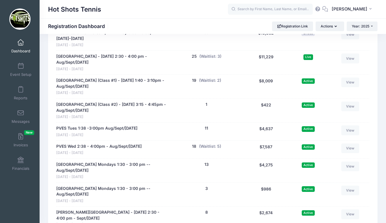
scroll to position [1139, 0]
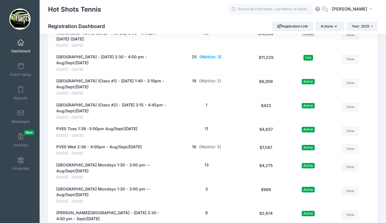
click at [212, 60] on button "(Waitlist: 3)" at bounding box center [210, 57] width 22 height 6
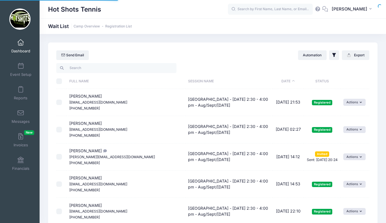
select select "50"
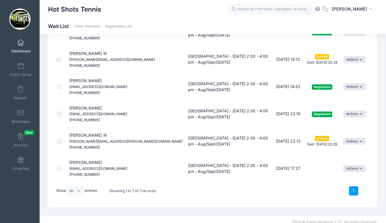
scroll to position [103, 0]
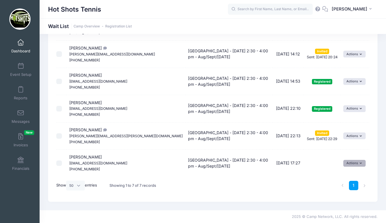
click at [354, 162] on button "Actions" at bounding box center [354, 163] width 22 height 7
click at [346, 175] on link "Invite" at bounding box center [348, 175] width 25 height 11
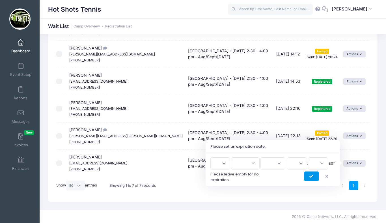
click at [311, 176] on icon "submit" at bounding box center [311, 176] width 5 height 0
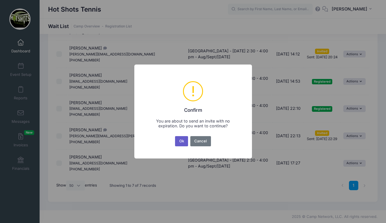
click at [182, 140] on button "Ok" at bounding box center [181, 141] width 13 height 10
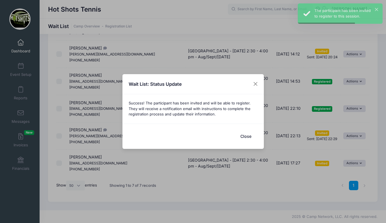
click at [243, 136] on button "Close" at bounding box center [245, 136] width 23 height 12
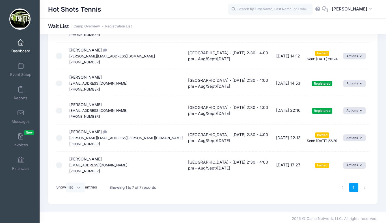
scroll to position [102, 0]
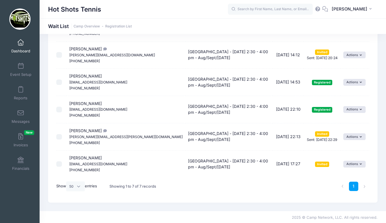
scroll to position [103, 0]
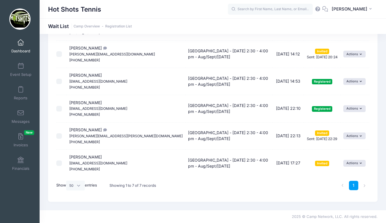
click at [21, 43] on span at bounding box center [21, 43] width 0 height 6
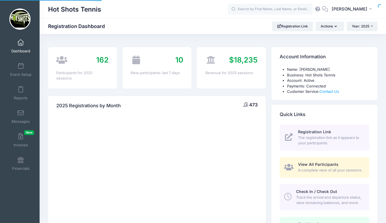
select select
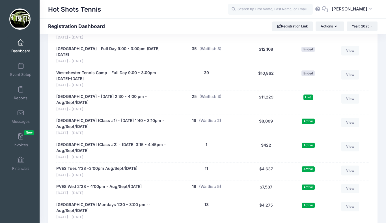
scroll to position [1096, 0]
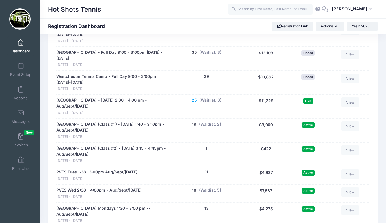
click at [194, 103] on button "25" at bounding box center [194, 100] width 5 height 6
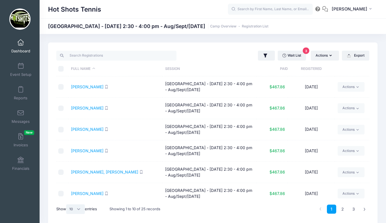
click at [80, 208] on select "All 10 25 50" at bounding box center [75, 209] width 19 height 10
select select "25"
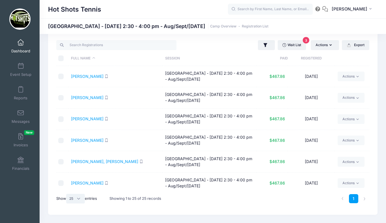
scroll to position [4, 0]
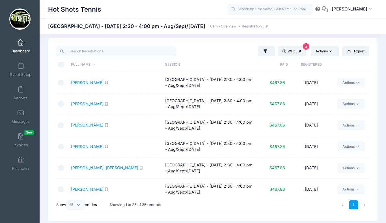
click at [21, 43] on span at bounding box center [21, 43] width 0 height 6
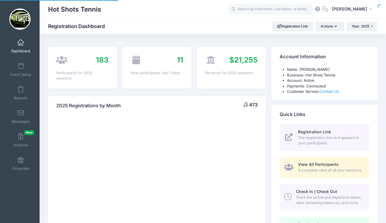
select select
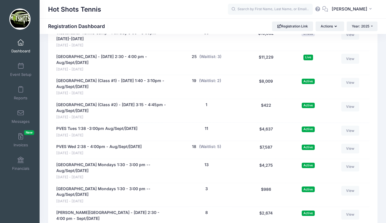
scroll to position [1138, 0]
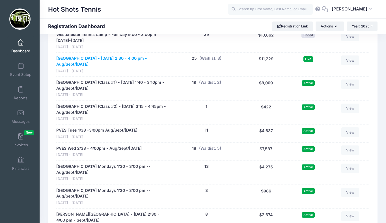
click at [88, 65] on link "[GEOGRAPHIC_DATA] - [DATE] 2:30 - 4:00 pm - Aug/Sept/[DATE]" at bounding box center [111, 61] width 110 height 12
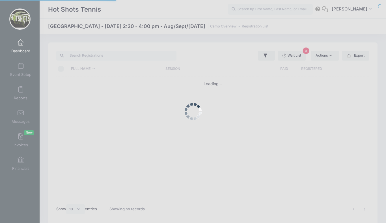
select select "10"
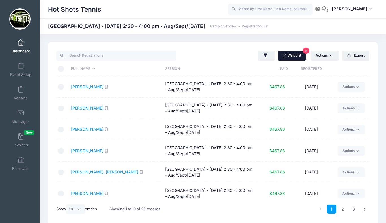
click at [287, 56] on link "Wait List 3" at bounding box center [291, 56] width 28 height 10
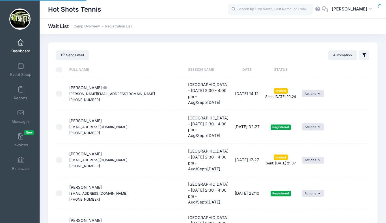
select select "50"
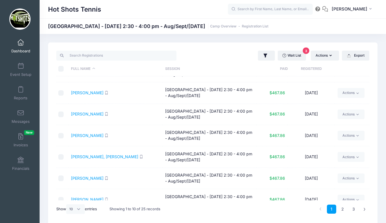
scroll to position [19, 0]
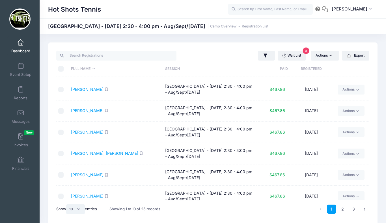
click at [73, 208] on select "All 10 25 50" at bounding box center [75, 209] width 19 height 10
select select "50"
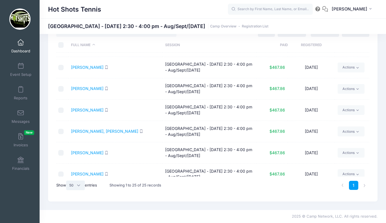
scroll to position [0, 0]
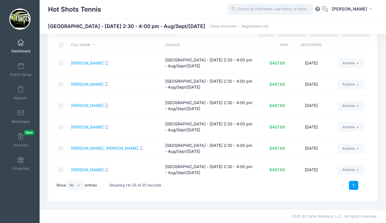
click at [266, 7] on input "text" at bounding box center [270, 9] width 85 height 11
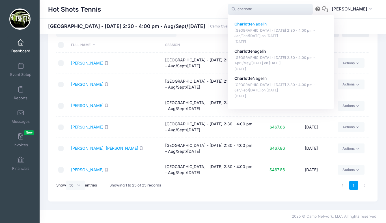
click at [265, 24] on p "Charlotte Nagelin" at bounding box center [280, 24] width 93 height 6
type input "Charlotte Nagelin (Kentwood Elementary - Friday 2:30 - 4:00 pm - Jan/Feb/March …"
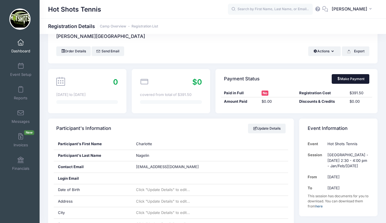
scroll to position [2, 0]
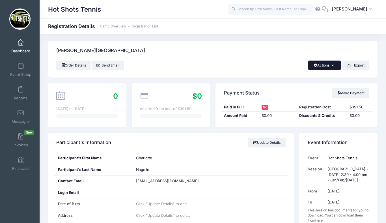
click at [323, 63] on button "Actions" at bounding box center [324, 65] width 32 height 10
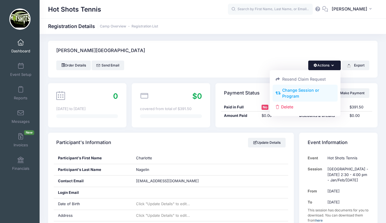
click at [297, 93] on link "Change Session or Program" at bounding box center [304, 92] width 65 height 17
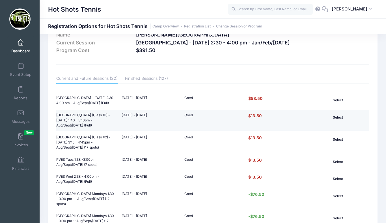
scroll to position [17, 0]
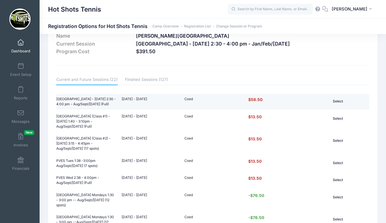
click at [338, 101] on button "Select" at bounding box center [338, 101] width 38 height 10
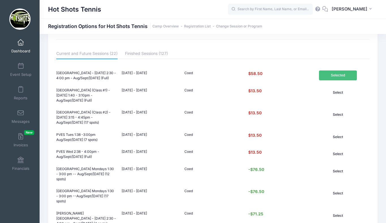
scroll to position [0, 0]
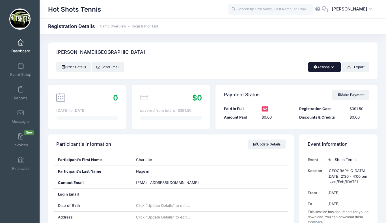
click at [323, 66] on button "Actions" at bounding box center [324, 67] width 32 height 10
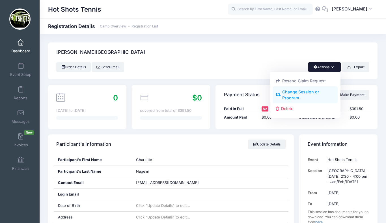
click at [299, 93] on link "Change Session or Program" at bounding box center [304, 94] width 65 height 17
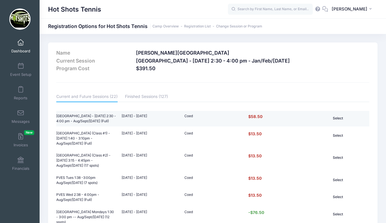
click at [334, 117] on button "Select" at bounding box center [338, 118] width 38 height 10
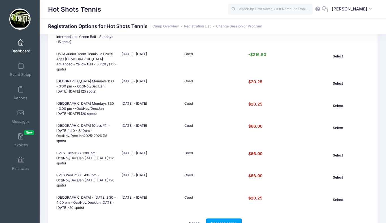
scroll to position [413, 0]
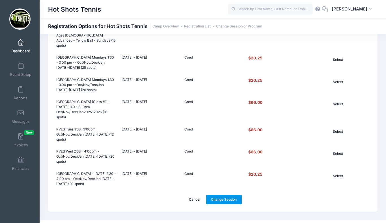
click at [223, 194] on link "Change Session" at bounding box center [224, 199] width 36 height 10
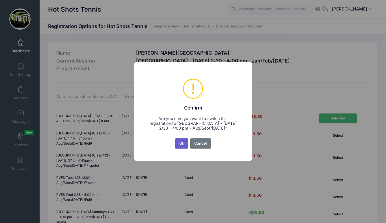
click at [182, 146] on button "Ok" at bounding box center [181, 143] width 13 height 10
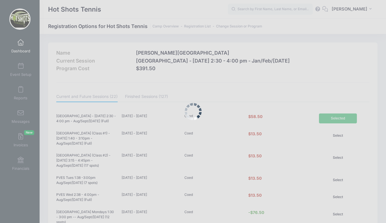
scroll to position [413, 0]
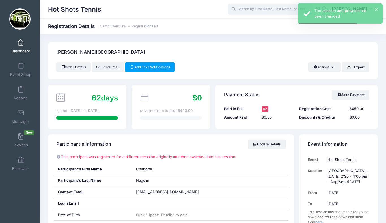
click at [272, 11] on input "text" at bounding box center [270, 9] width 85 height 11
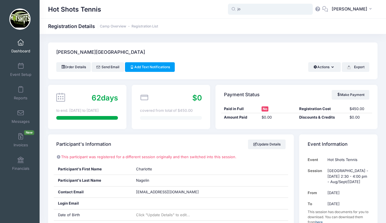
type input "j"
click at [21, 45] on span at bounding box center [21, 43] width 0 height 6
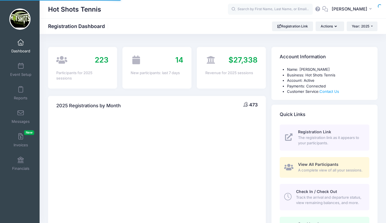
select select
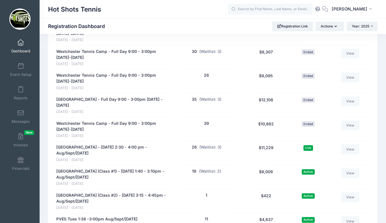
scroll to position [1059, 0]
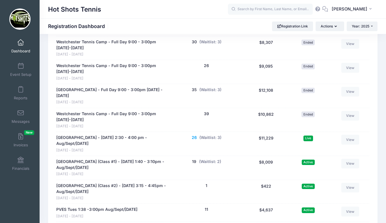
click at [195, 140] on button "26" at bounding box center [194, 137] width 5 height 6
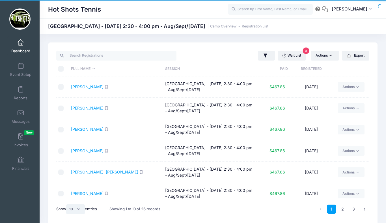
click at [76, 208] on select "All 10 25 50" at bounding box center [75, 209] width 19 height 10
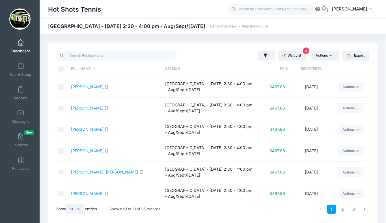
select select "50"
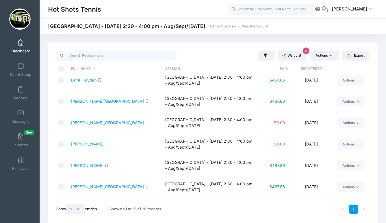
scroll to position [363, 0]
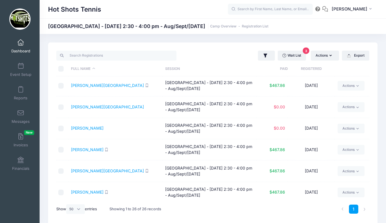
click at [24, 44] on link "Dashboard" at bounding box center [20, 46] width 27 height 20
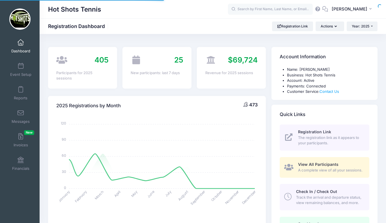
select select
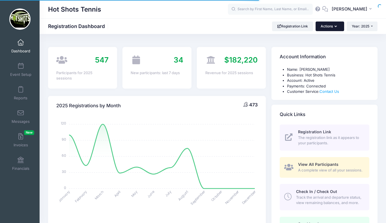
click at [327, 28] on button "Actions" at bounding box center [329, 26] width 28 height 10
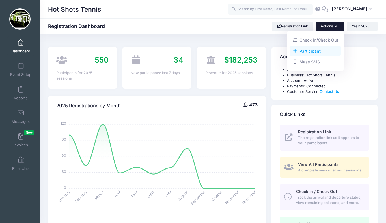
click at [321, 50] on link "Participant" at bounding box center [314, 50] width 51 height 11
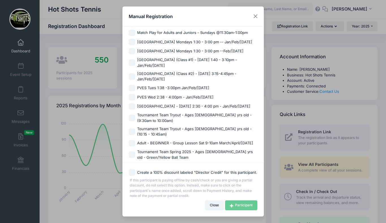
scroll to position [143, 0]
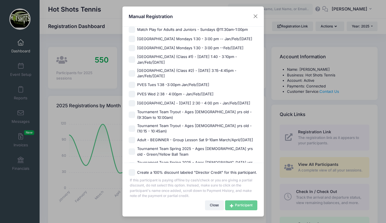
click at [178, 106] on span "[GEOGRAPHIC_DATA] - [DATE] 2:30 - 4:00 pm - Jan/Feb/[DATE]" at bounding box center [193, 103] width 113 height 6
click at [135, 106] on input "Kentwood Elementary - Friday 2:30 - 4:00 pm - Jan/Feb/March 2025" at bounding box center [132, 103] width 6 height 6
click at [170, 106] on span "Kentwood Elementary - Friday 2:30 - 4:00 pm - Jan/Feb/March 2025" at bounding box center [193, 103] width 113 height 6
click at [135, 106] on input "Kentwood Elementary - Friday 2:30 - 4:00 pm - Jan/Feb/March 2025" at bounding box center [132, 103] width 6 height 6
checkbox input "false"
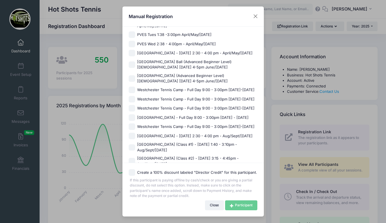
scroll to position [373, 0]
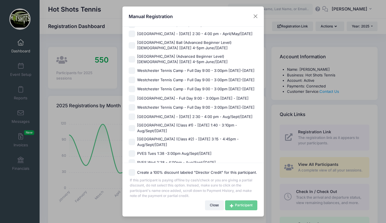
click at [177, 117] on span "Kentwood Elementary - Friday 2:30 - 4:00 pm - Aug/Sept/Oct 2025" at bounding box center [194, 117] width 115 height 6
click at [135, 117] on input "Kentwood Elementary - Friday 2:30 - 4:00 pm - Aug/Sept/Oct 2025" at bounding box center [132, 116] width 6 height 6
checkbox input "true"
click at [234, 203] on link "Participant" at bounding box center [241, 205] width 32 height 10
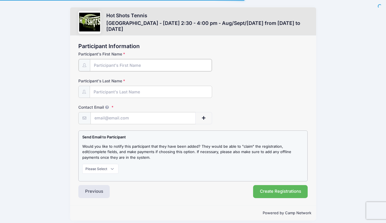
click at [135, 65] on input "Participant's First Name" at bounding box center [151, 65] width 122 height 12
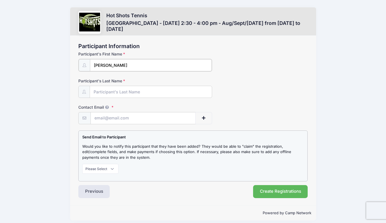
type input "John"
type input "Nagelin"
click at [132, 117] on input "Contact Email" at bounding box center [143, 118] width 105 height 12
click at [124, 118] on input "Contact Email" at bounding box center [143, 118] width 105 height 12
paste input "cookcour@gmail.com"
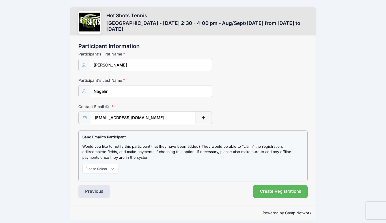
type input "cookcour@gmail.com"
click at [102, 166] on select "Please Select Don't Notify Notify" at bounding box center [100, 168] width 36 height 10
click at [96, 166] on select "Please Select Don't Notify Notify" at bounding box center [100, 168] width 36 height 10
select select "0"
click at [272, 190] on button "Create Registrations" at bounding box center [280, 190] width 55 height 13
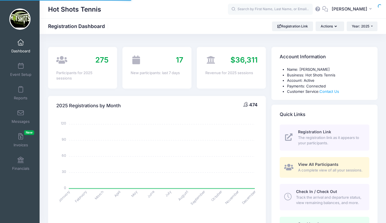
select select
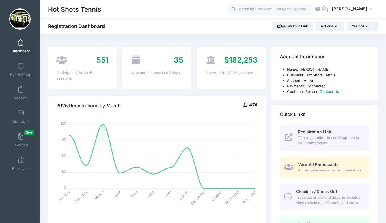
click at [21, 43] on span at bounding box center [21, 43] width 0 height 6
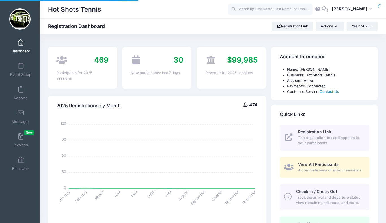
select select
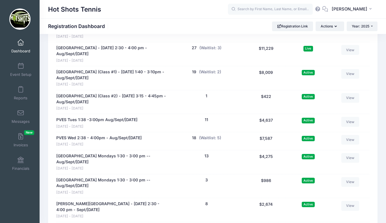
scroll to position [1143, 0]
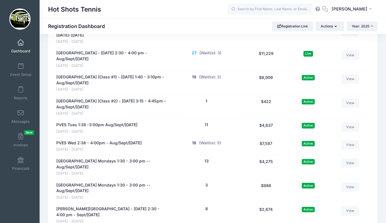
click at [192, 56] on button "27" at bounding box center [194, 53] width 5 height 6
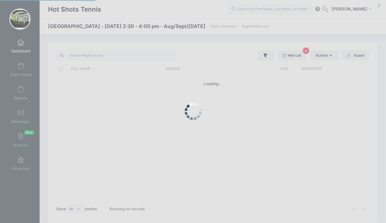
select select "10"
